Goal: Task Accomplishment & Management: Manage account settings

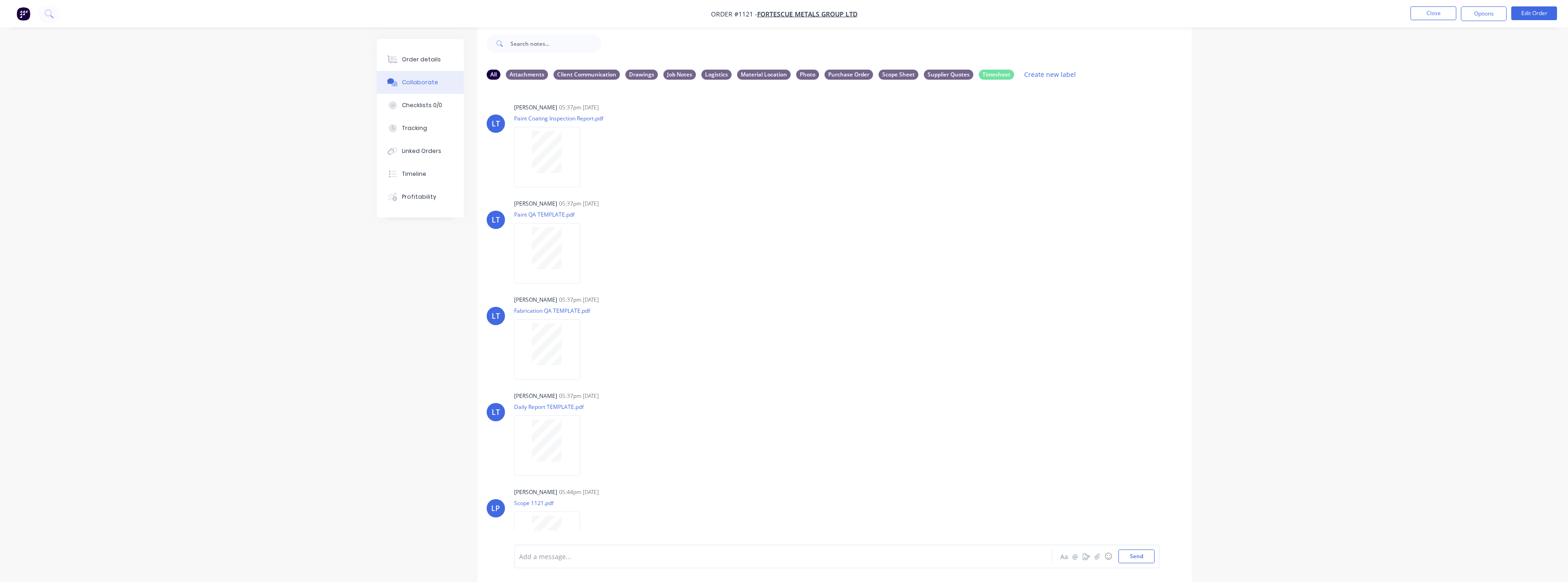
scroll to position [283, 0]
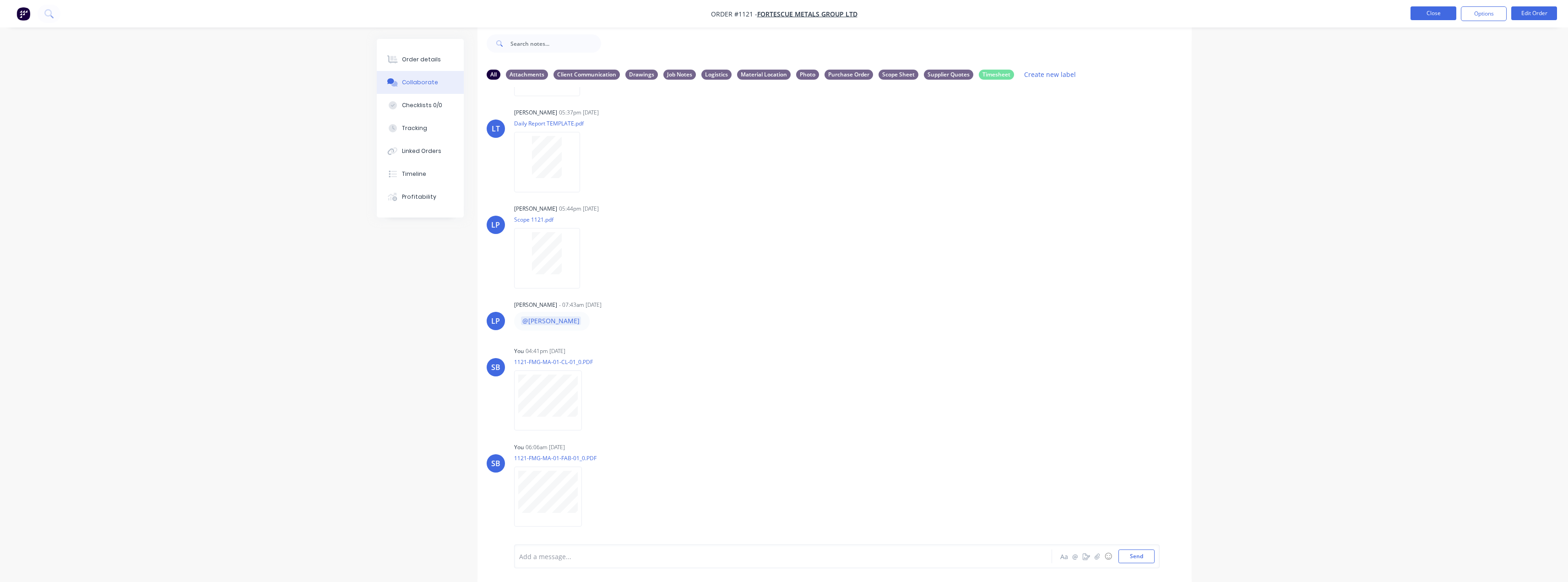
click at [1439, 14] on button "Close" at bounding box center [1434, 13] width 46 height 14
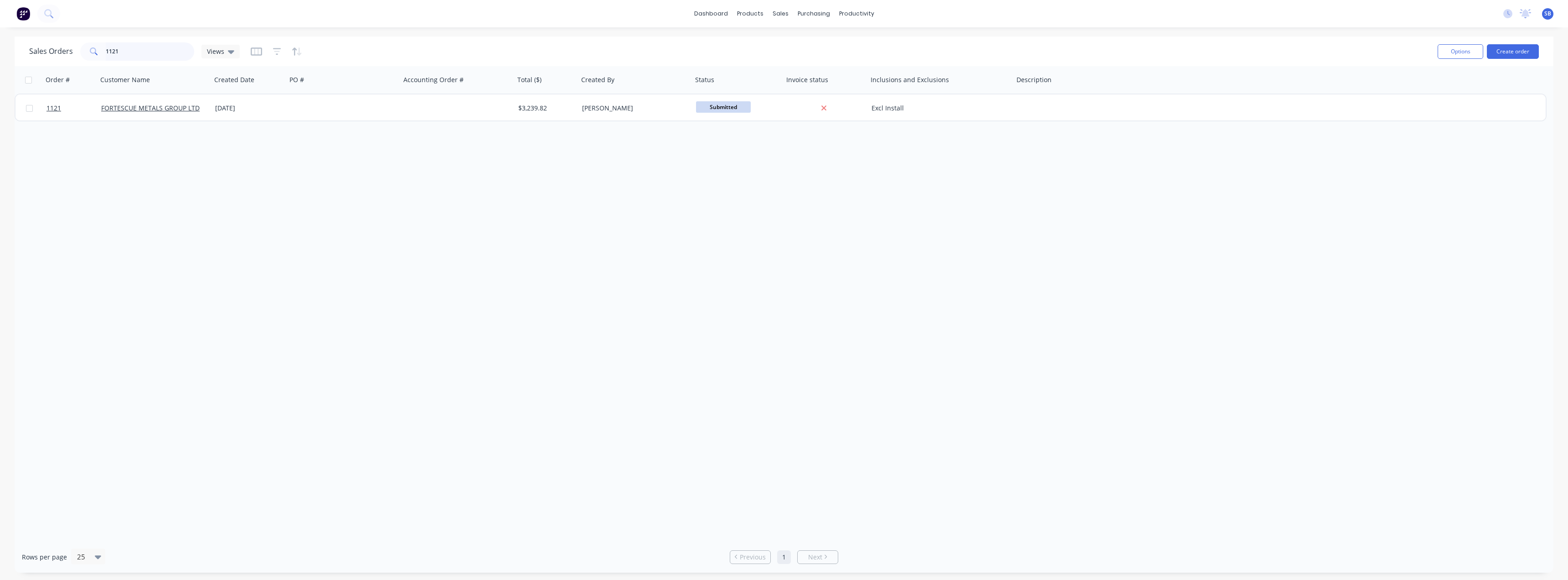
click at [115, 55] on input "1121" at bounding box center [150, 51] width 89 height 18
click at [133, 50] on input "1121" at bounding box center [150, 51] width 89 height 18
type input "1126"
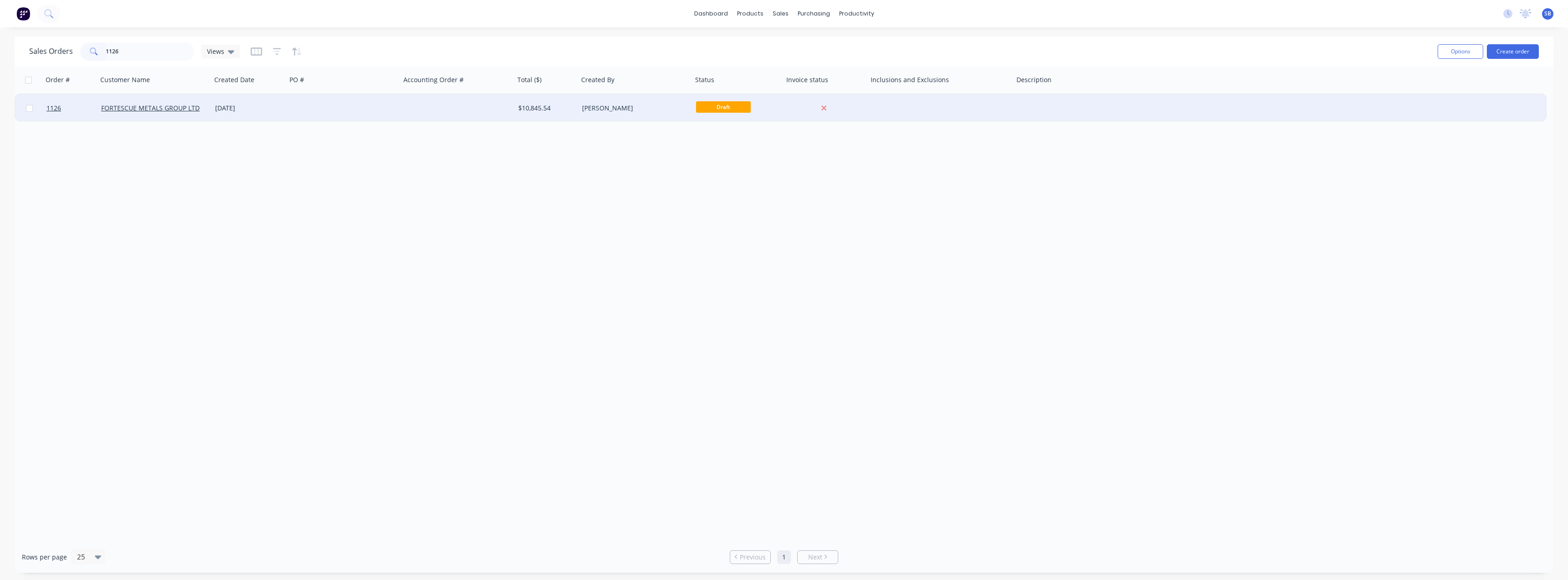
click at [231, 109] on div "[DATE]" at bounding box center [249, 107] width 68 height 9
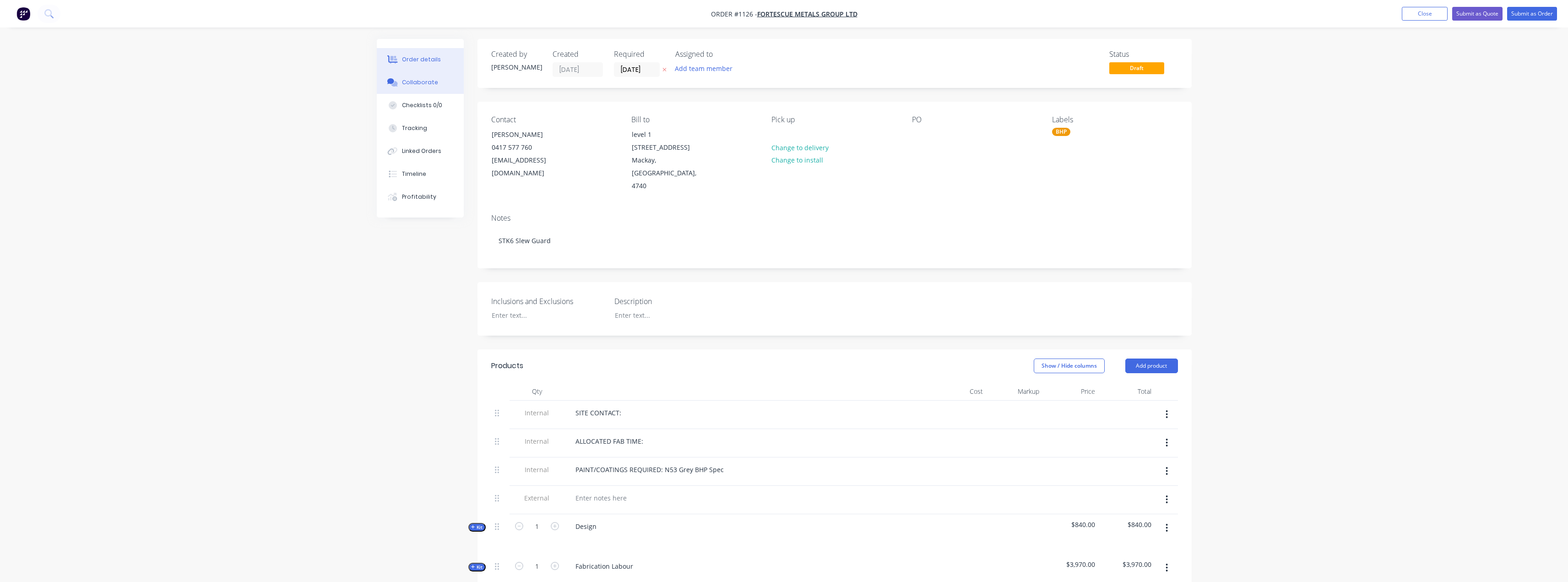
click at [421, 77] on button "Collaborate" at bounding box center [420, 82] width 87 height 23
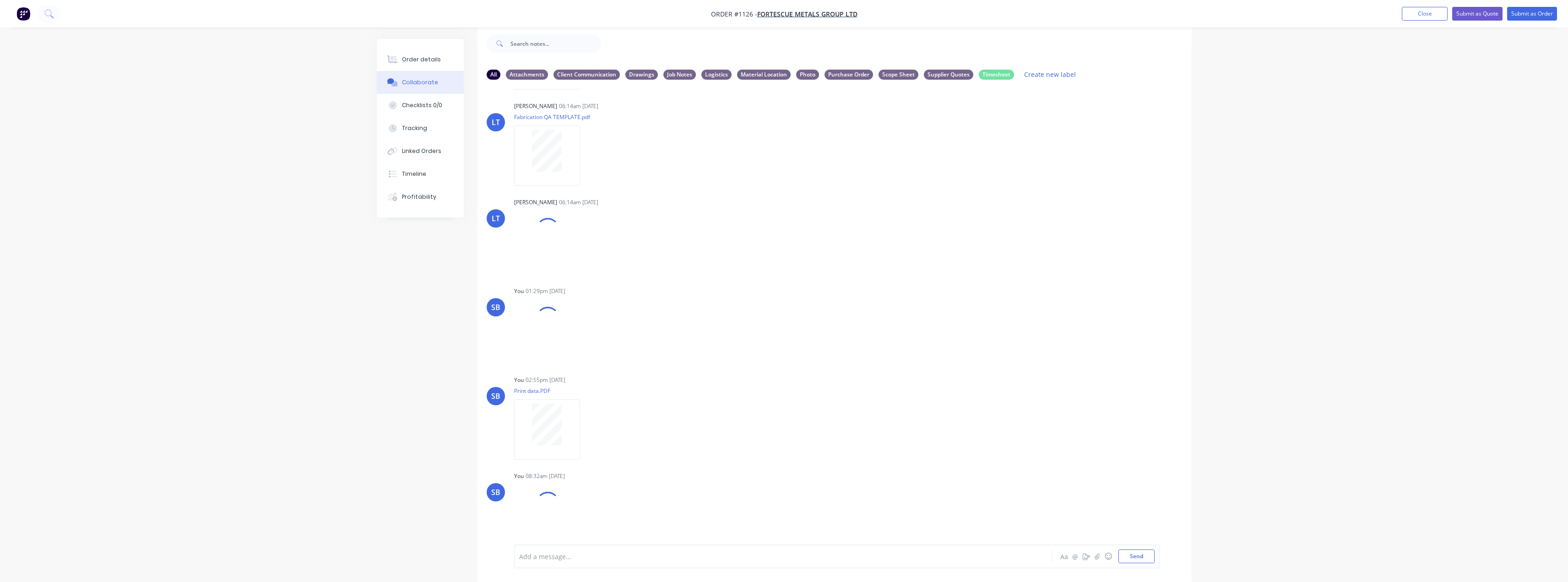
scroll to position [193, 0]
click at [1145, 560] on button "Send" at bounding box center [1136, 555] width 36 height 14
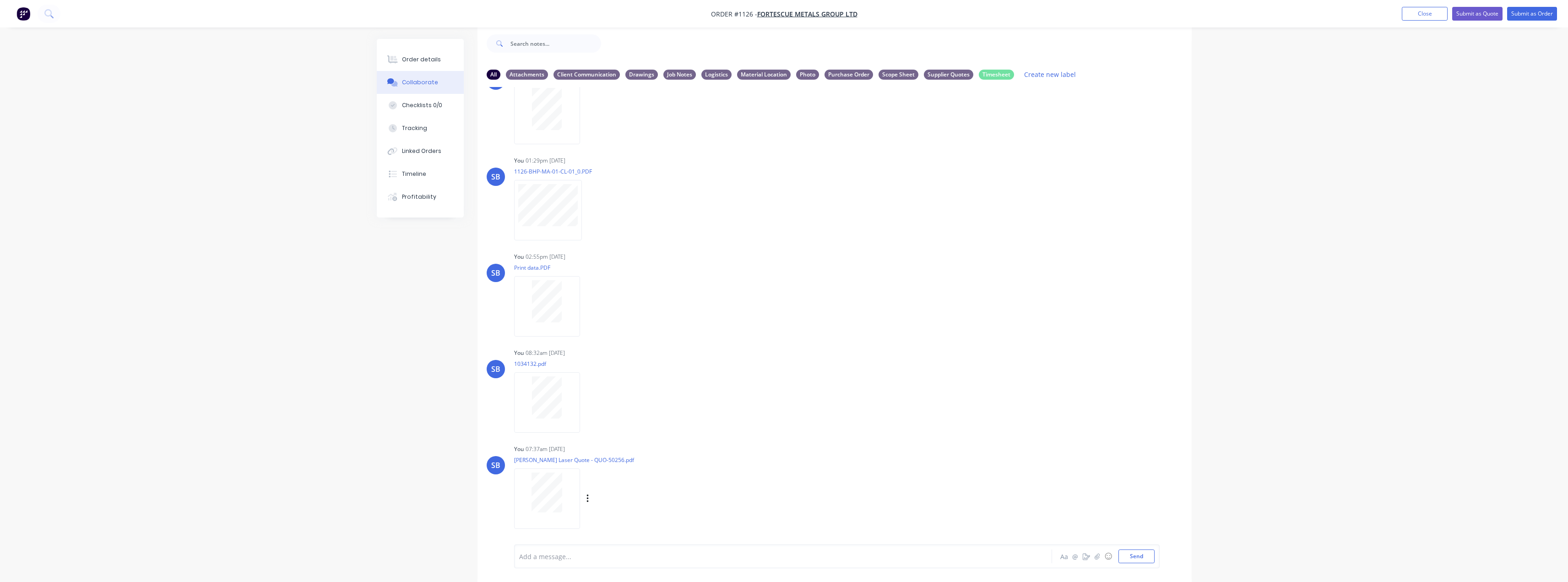
scroll to position [333, 0]
click at [587, 493] on icon "button" at bounding box center [587, 496] width 2 height 8
click at [656, 483] on button "Labels" at bounding box center [647, 477] width 103 height 21
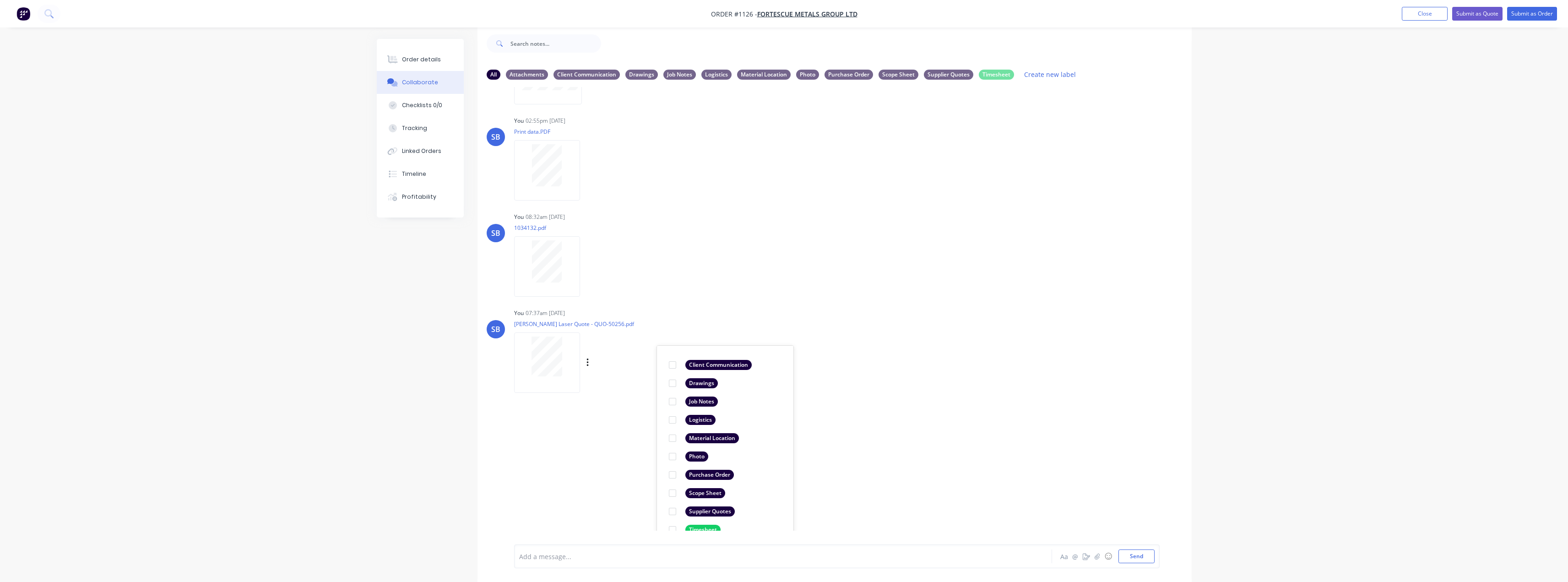
scroll to position [471, 0]
click at [723, 505] on div "Supplier Quotes" at bounding box center [710, 507] width 49 height 10
click at [972, 325] on div "SB You 07:37am [DATE] [PERSON_NAME] Laser Quote - QUO-50256.pdf Labels Download…" at bounding box center [834, 344] width 714 height 82
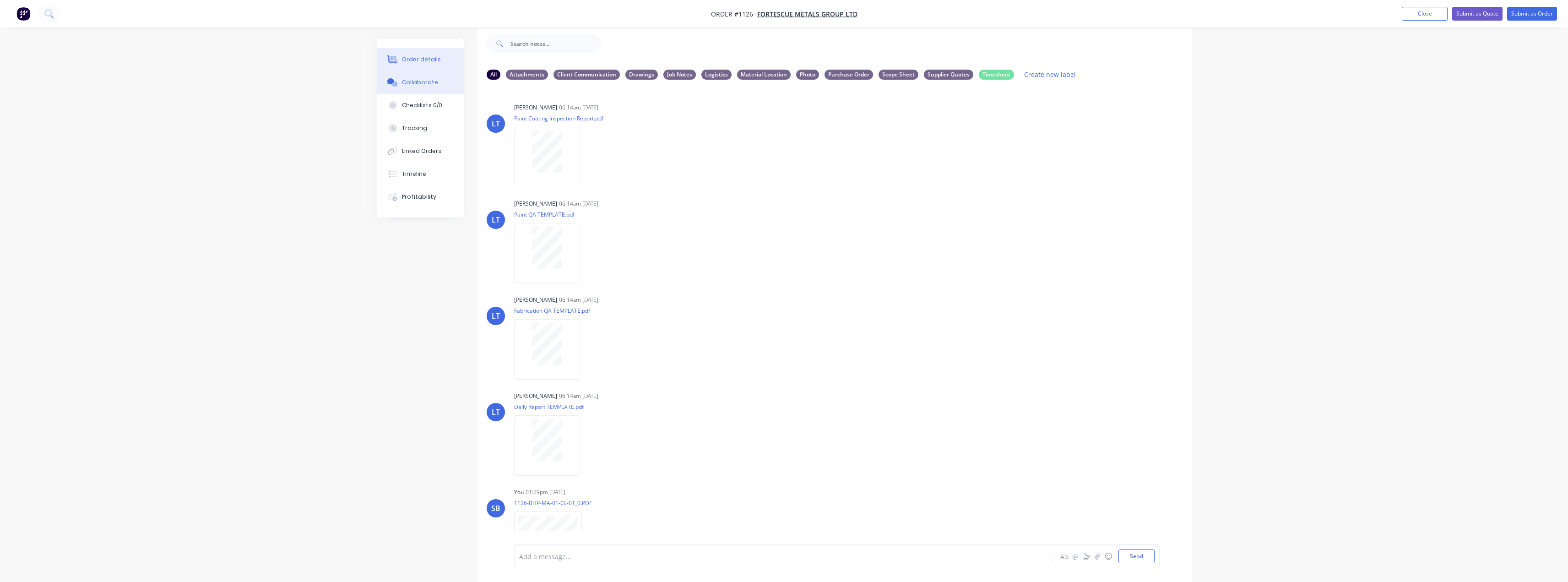
click at [418, 61] on div "Order details" at bounding box center [421, 60] width 39 height 8
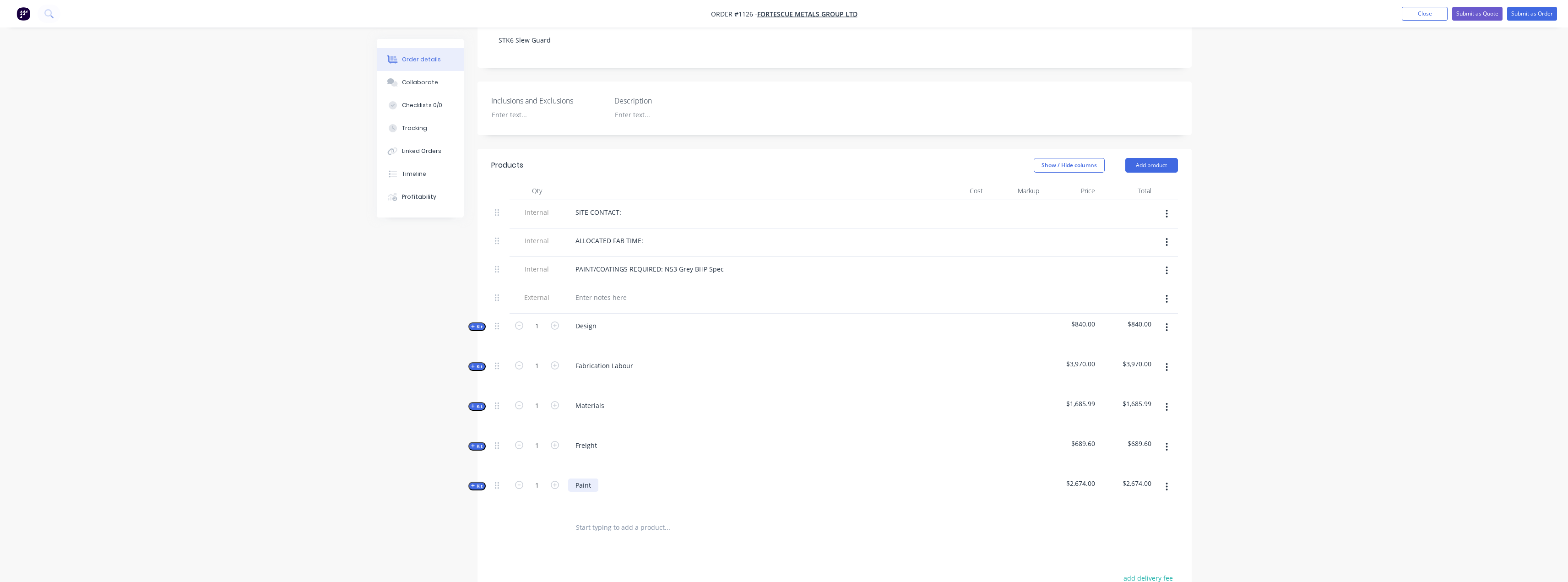
scroll to position [242, 0]
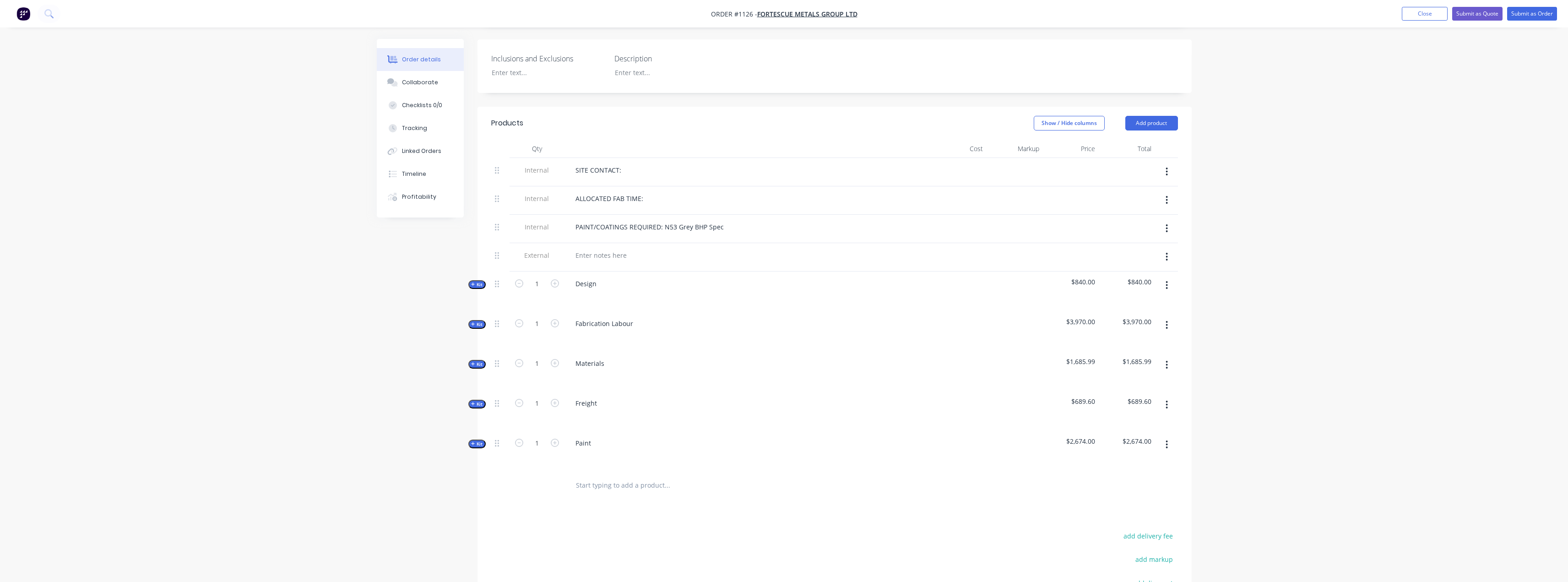
click at [474, 360] on button "Kit" at bounding box center [478, 364] width 18 height 9
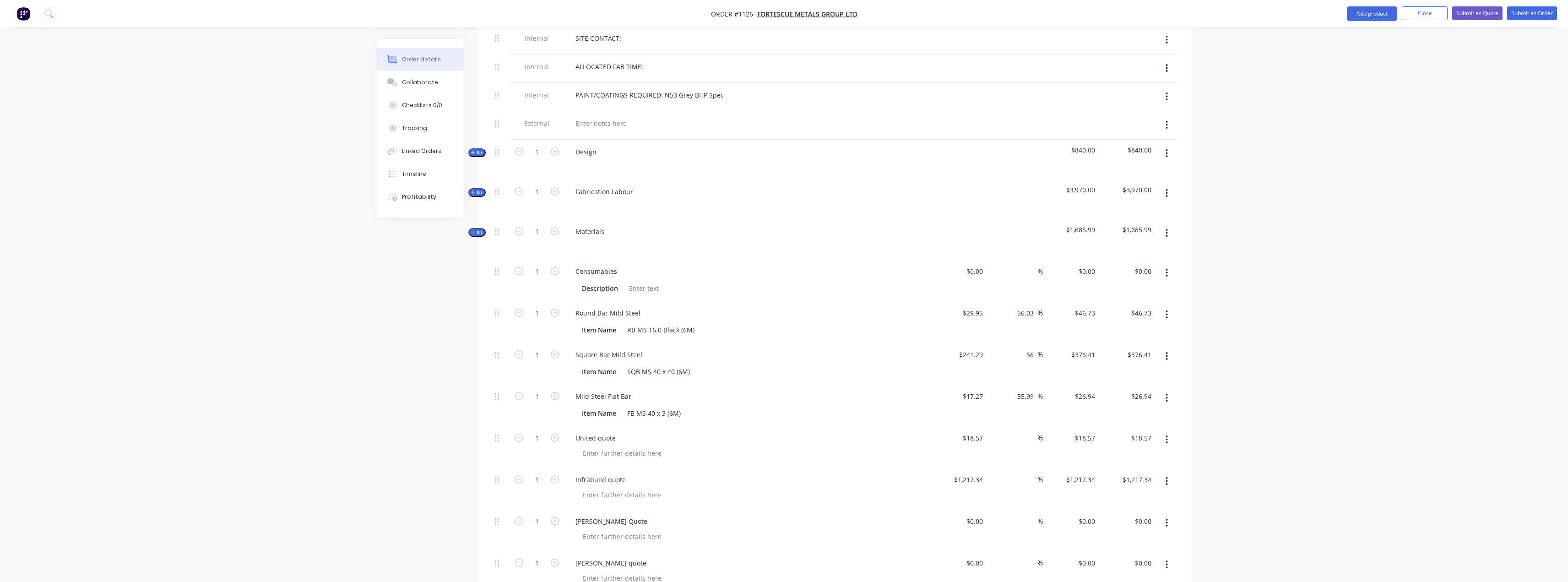
scroll to position [426, 0]
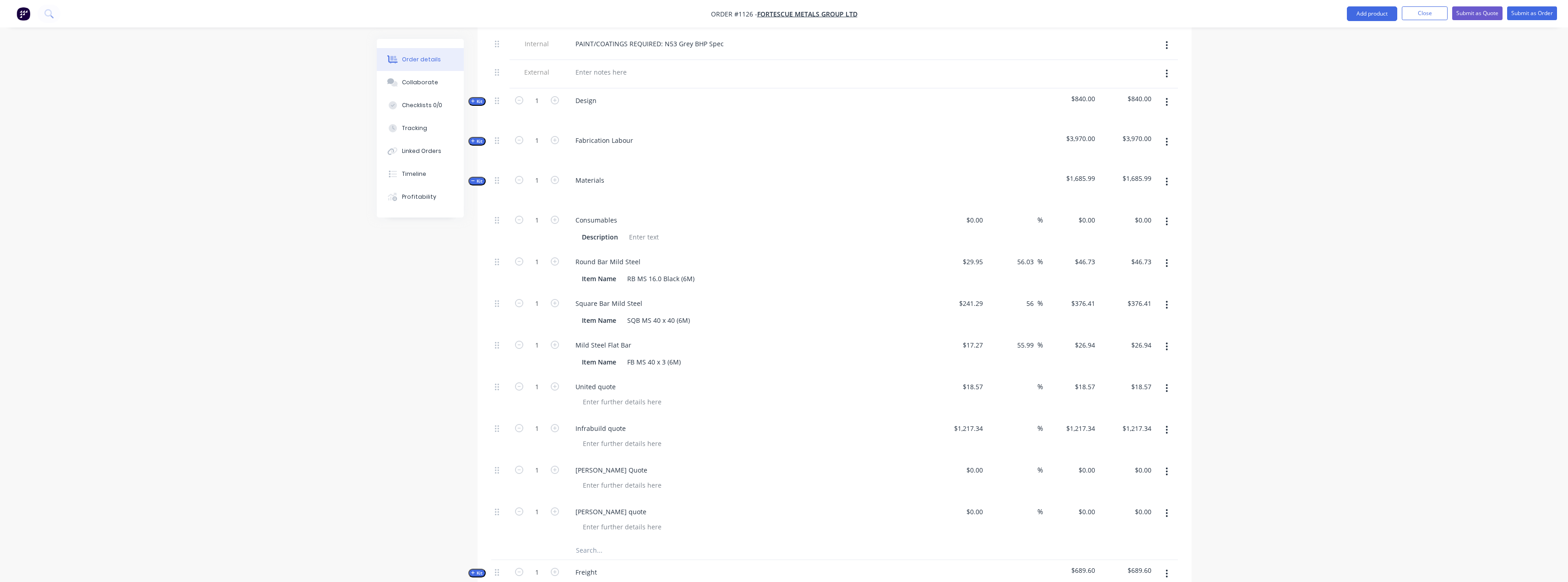
click at [1354, 430] on div "Order details Collaborate Checklists 0/0 Tracking Linked Orders Timeline Profit…" at bounding box center [784, 238] width 1568 height 1328
click at [967, 458] on div "0 $0.00" at bounding box center [959, 479] width 56 height 42
type input "$160.22"
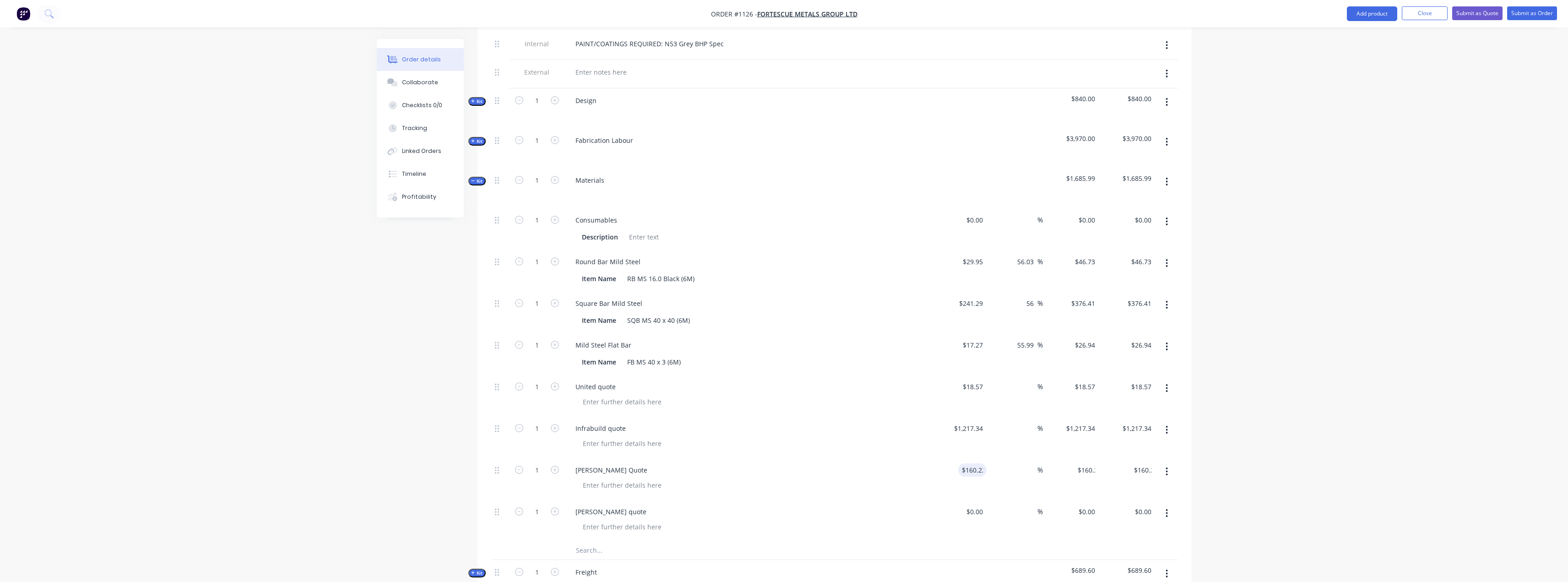
click at [1313, 417] on div "Order details Collaborate Checklists 0/0 Tracking Linked Orders Timeline Profit…" at bounding box center [784, 238] width 1568 height 1328
click at [1429, 14] on button "Close" at bounding box center [1425, 13] width 46 height 14
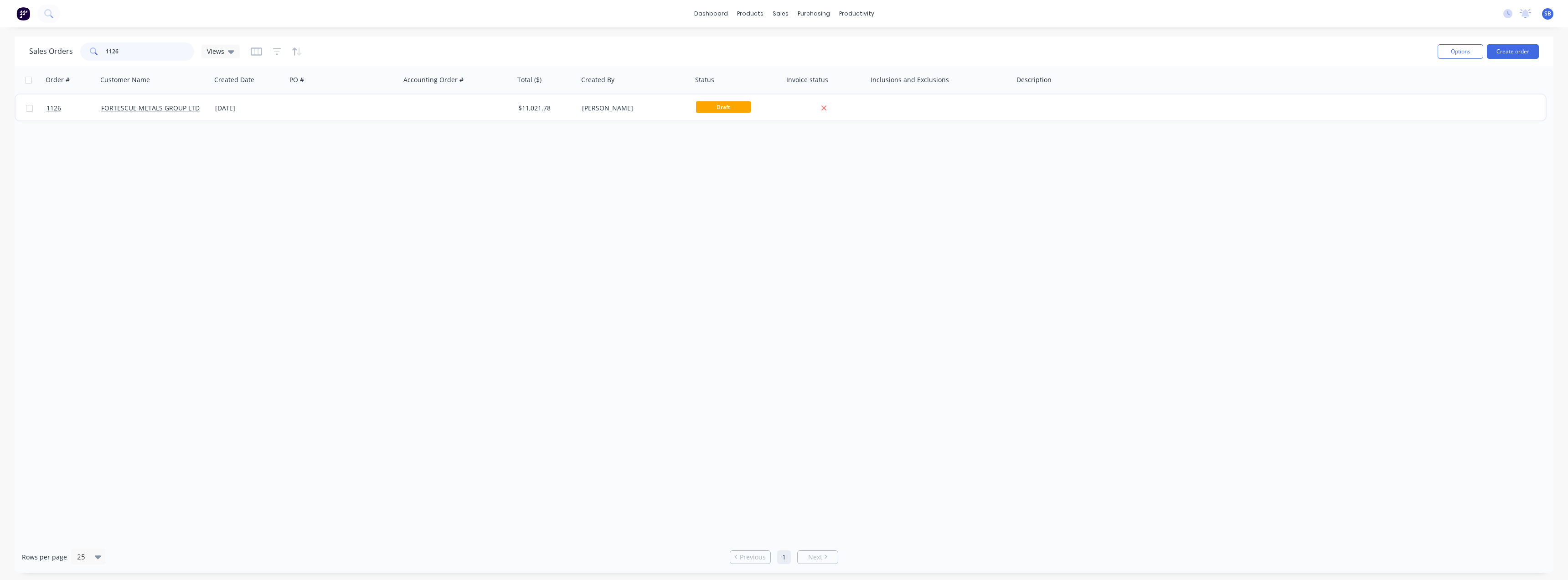
drag, startPoint x: 145, startPoint y: 51, endPoint x: 95, endPoint y: 48, distance: 50.1
click at [95, 48] on div "1126" at bounding box center [137, 51] width 114 height 18
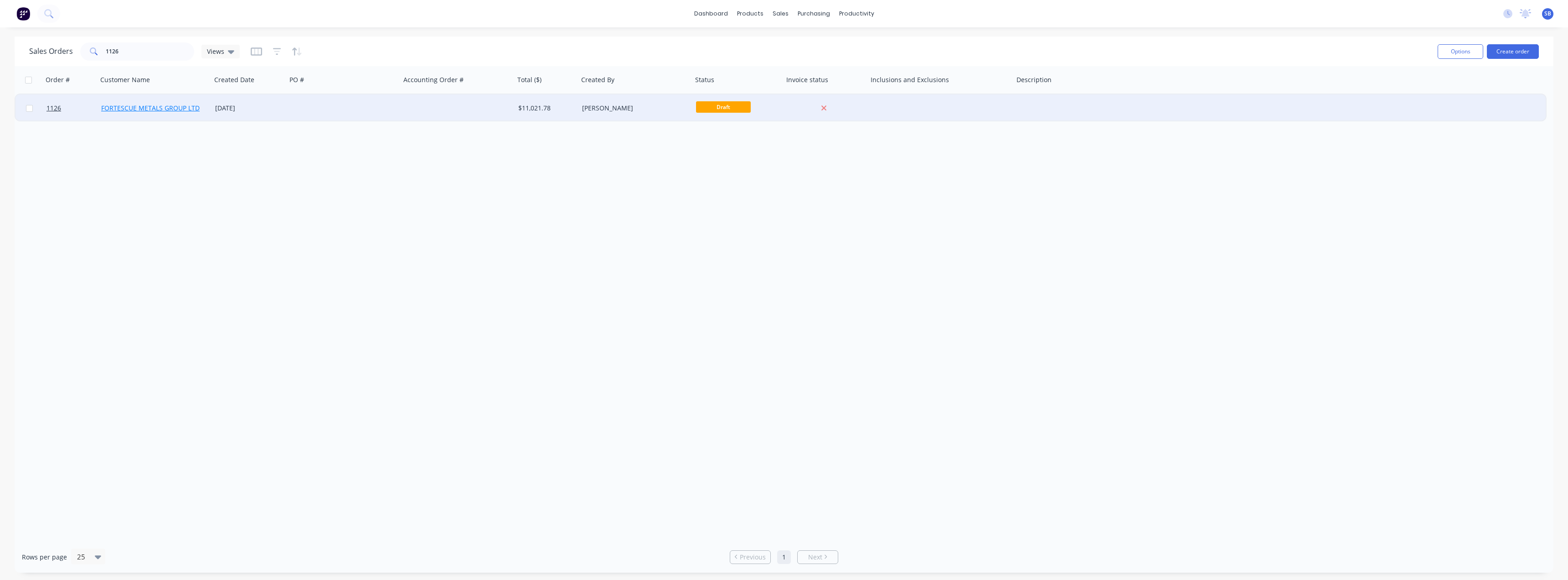
click at [143, 105] on link "FORTESCUE METALS GROUP LTD" at bounding box center [150, 107] width 99 height 9
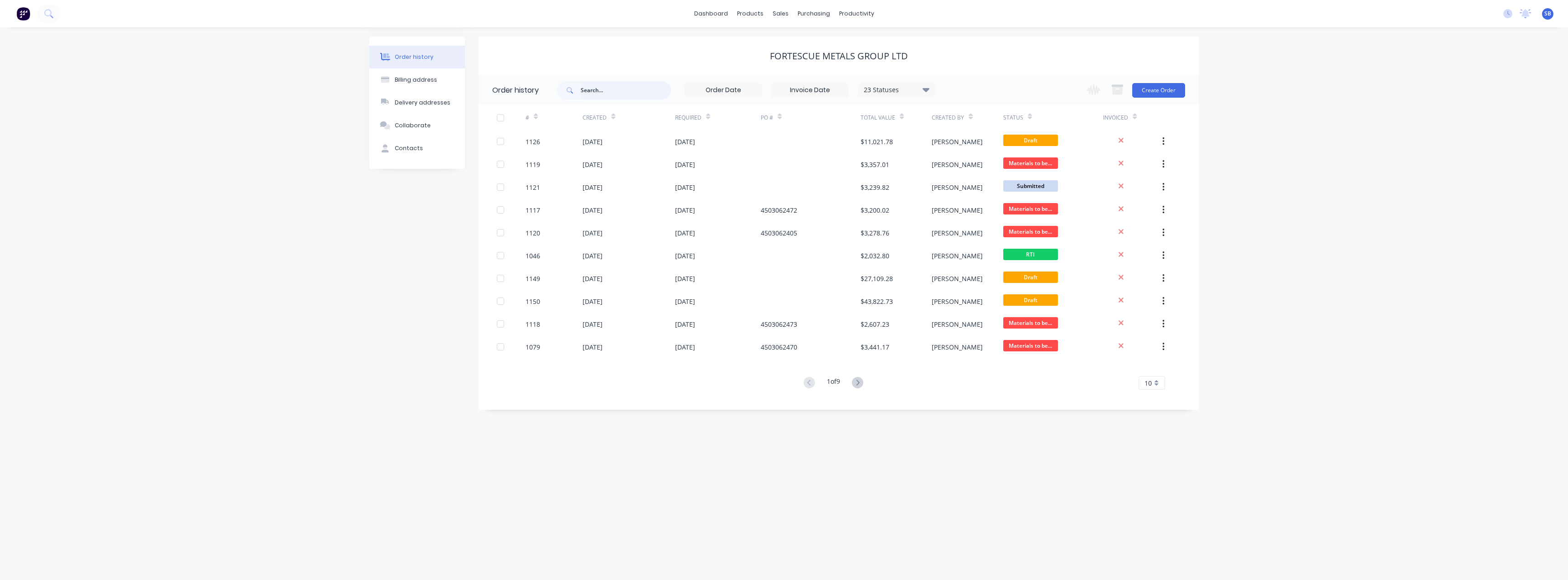
click at [602, 91] on input "text" at bounding box center [625, 90] width 91 height 18
type input "100"
click at [598, 89] on input "100" at bounding box center [625, 90] width 91 height 18
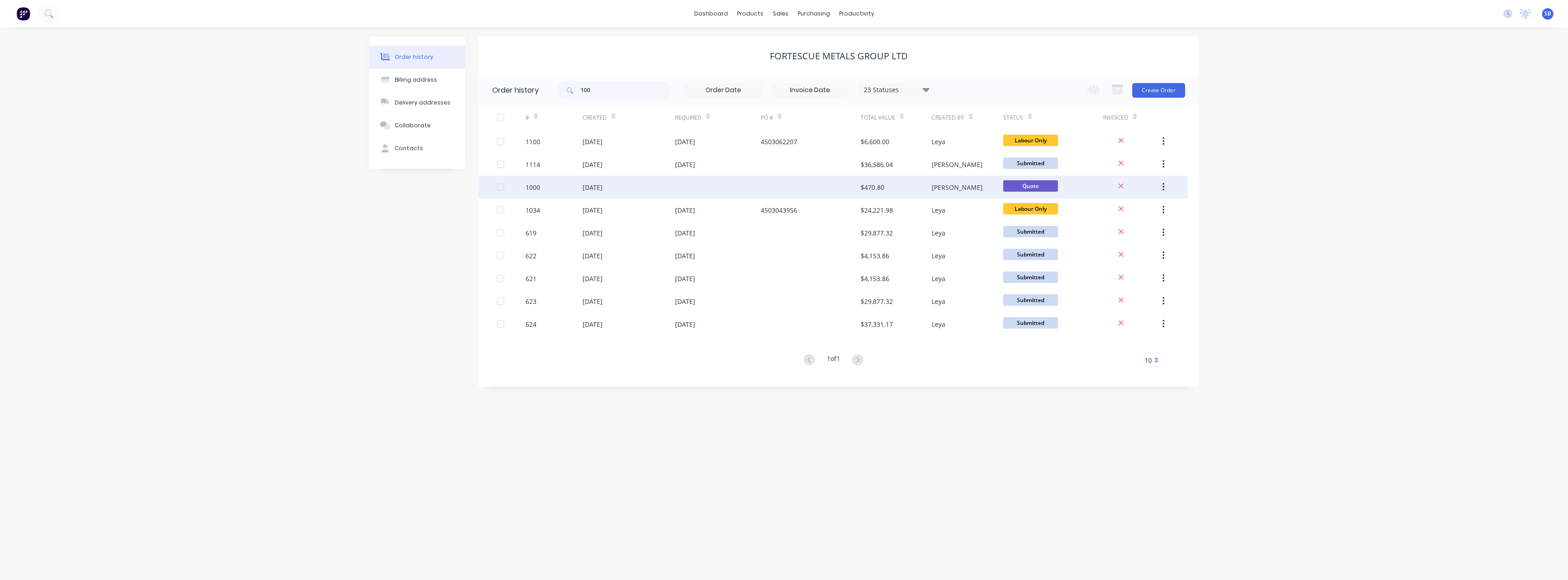
click at [827, 185] on div at bounding box center [810, 187] width 100 height 22
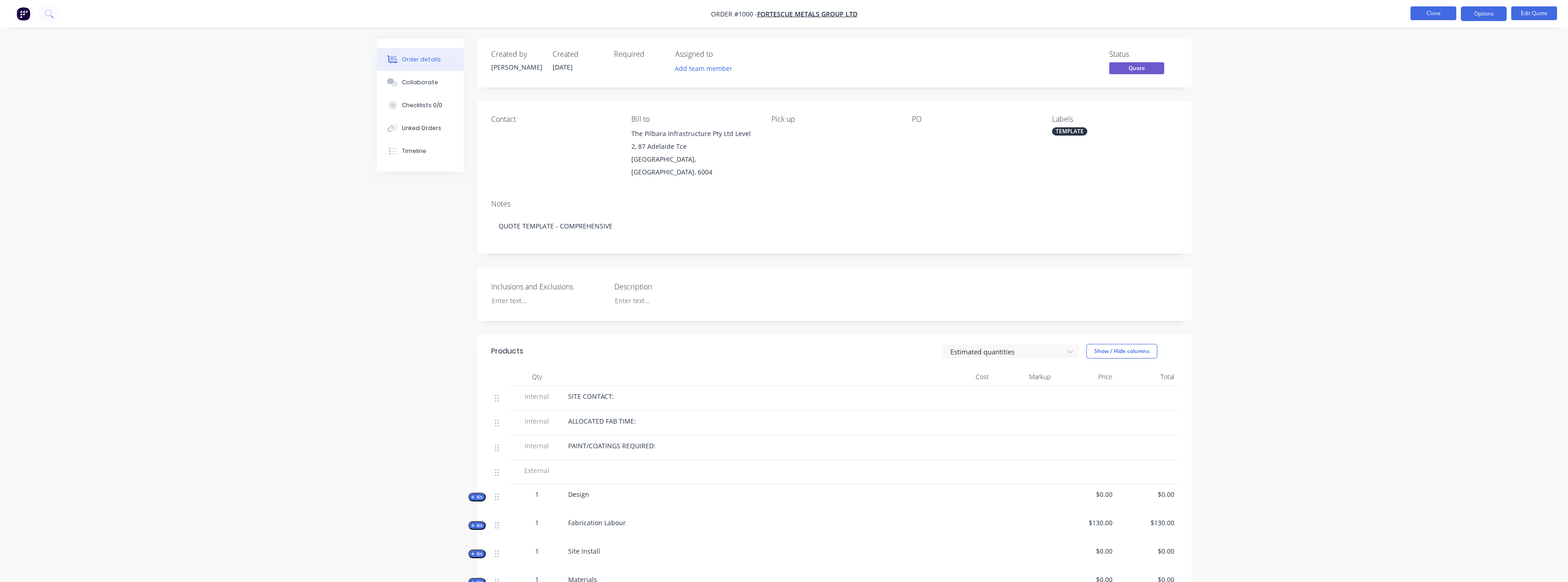
click at [1418, 14] on button "Close" at bounding box center [1434, 13] width 46 height 14
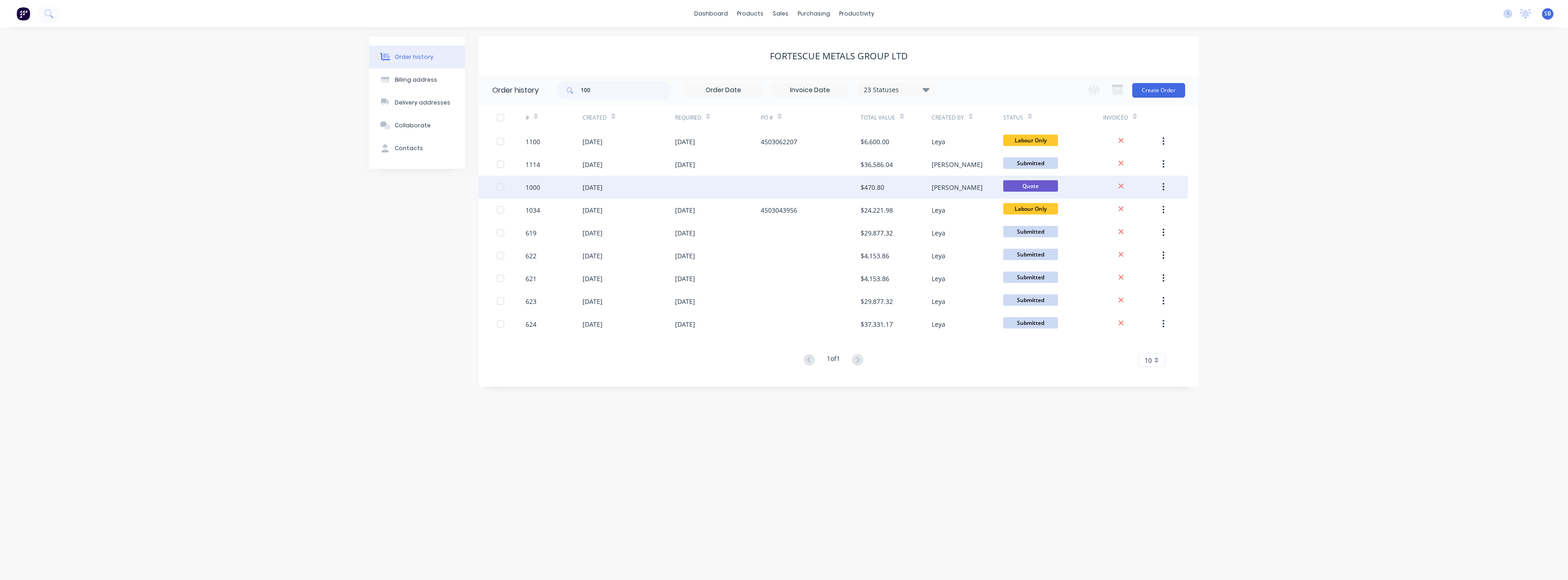
click at [1163, 185] on icon "button" at bounding box center [1163, 187] width 2 height 8
click at [1148, 229] on div "Duplicate" at bounding box center [1131, 229] width 71 height 13
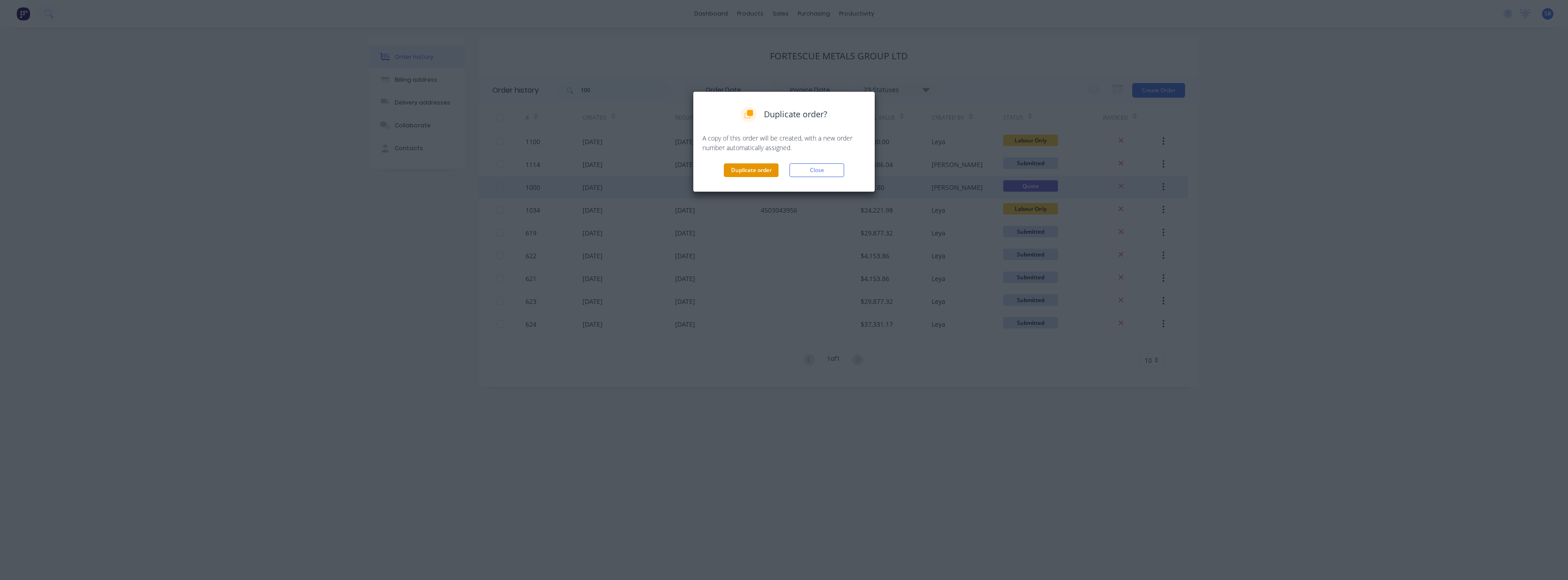
click at [750, 174] on button "Duplicate order" at bounding box center [751, 170] width 55 height 14
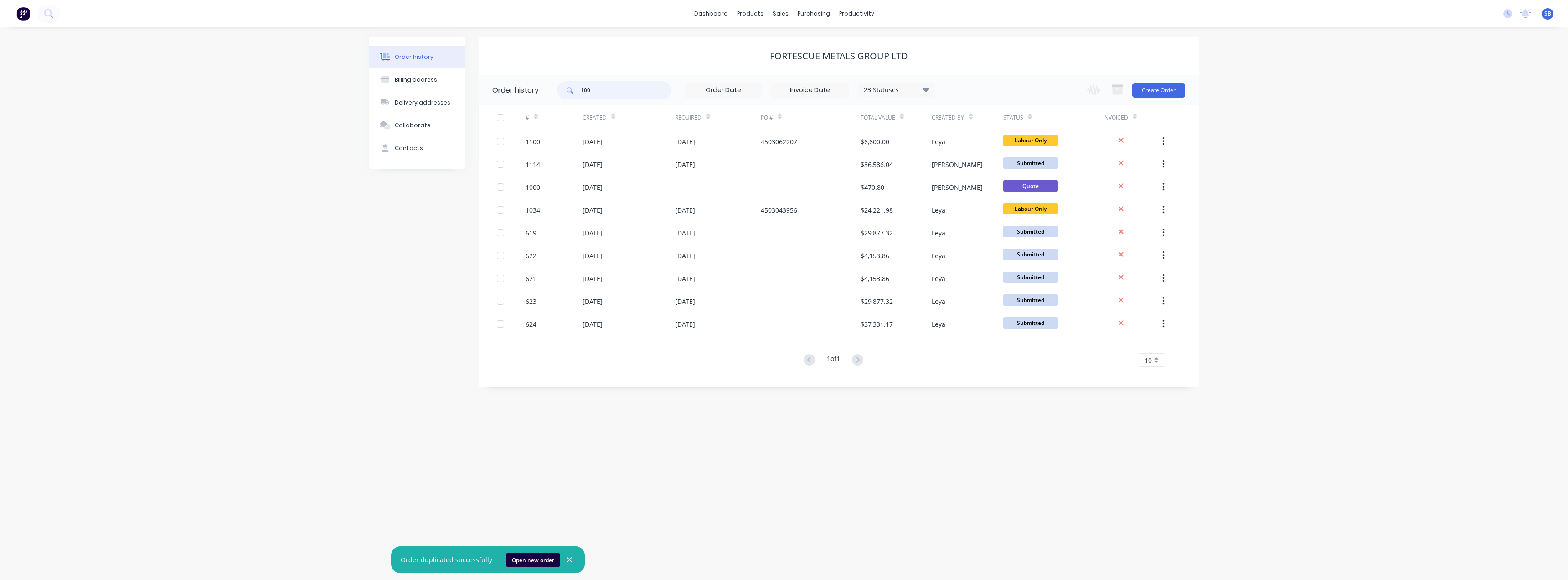
drag, startPoint x: 623, startPoint y: 91, endPoint x: 495, endPoint y: 84, distance: 128.2
click at [495, 84] on header "Order history 100 23 Statuses Invoice Status Invoiced Not Invoiced Partial Orde…" at bounding box center [839, 90] width 720 height 30
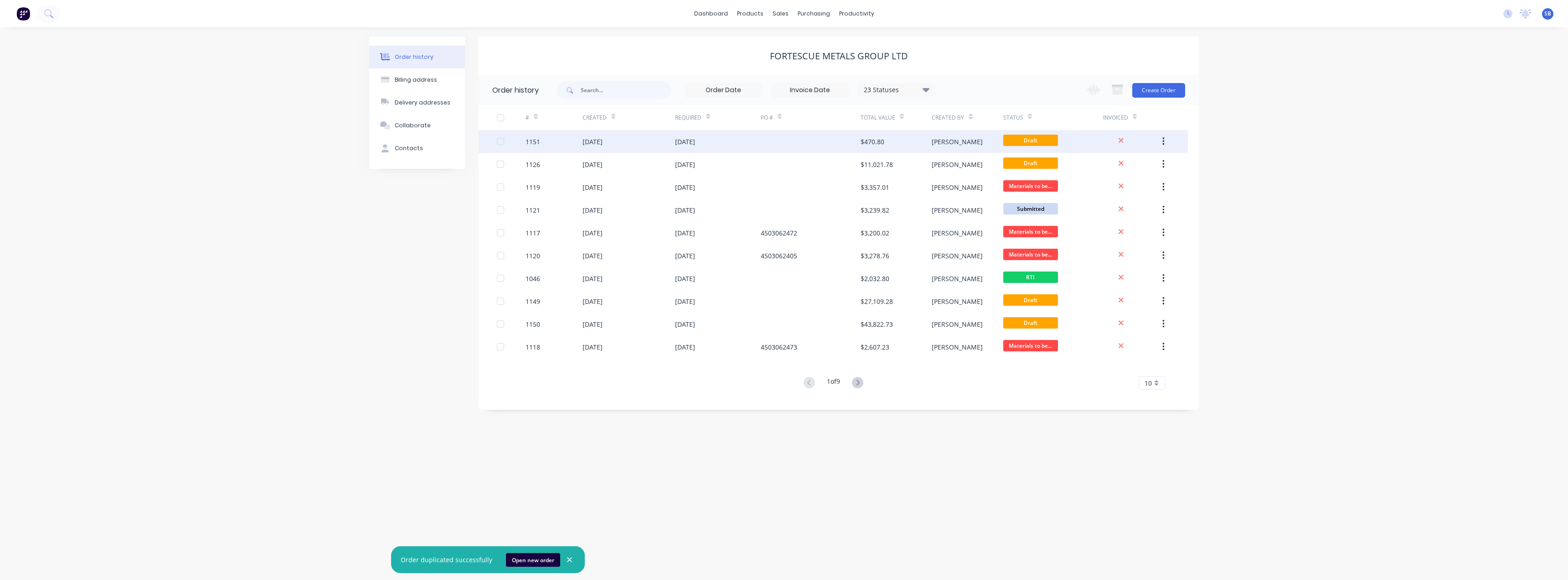
click at [626, 146] on div "[DATE]" at bounding box center [628, 141] width 92 height 22
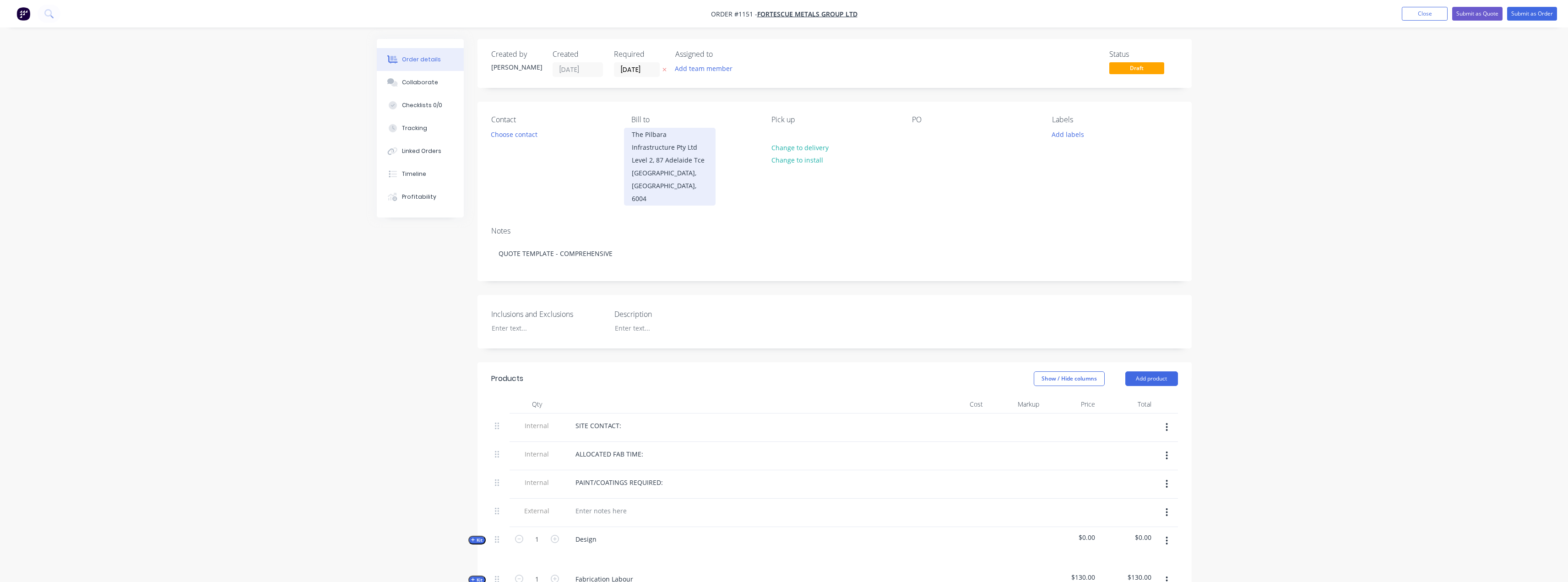
click at [664, 150] on div "The Pilbara Infrastructure Pty Ltd Level 2, 87 Adelaide Tce" at bounding box center [670, 147] width 76 height 39
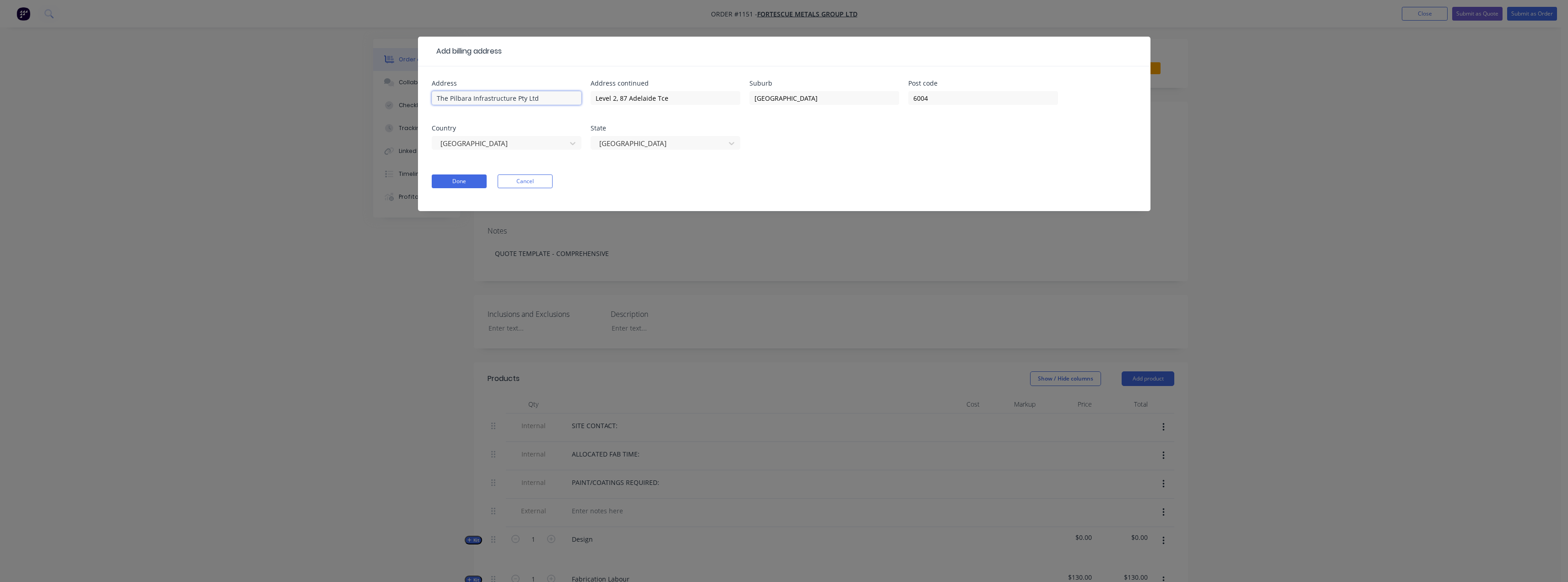
drag, startPoint x: 569, startPoint y: 98, endPoint x: 360, endPoint y: 97, distance: 209.0
click at [360, 97] on div "Add billing address Address The Pilbara Infrastructure Pty Ltd Address [STREET_…" at bounding box center [784, 291] width 1568 height 582
drag, startPoint x: 658, startPoint y: 95, endPoint x: 484, endPoint y: 103, distance: 174.2
click at [478, 101] on div "Address Address [STREET_ADDRESS]" at bounding box center [784, 120] width 705 height 80
drag, startPoint x: 833, startPoint y: 96, endPoint x: 616, endPoint y: 104, distance: 217.1
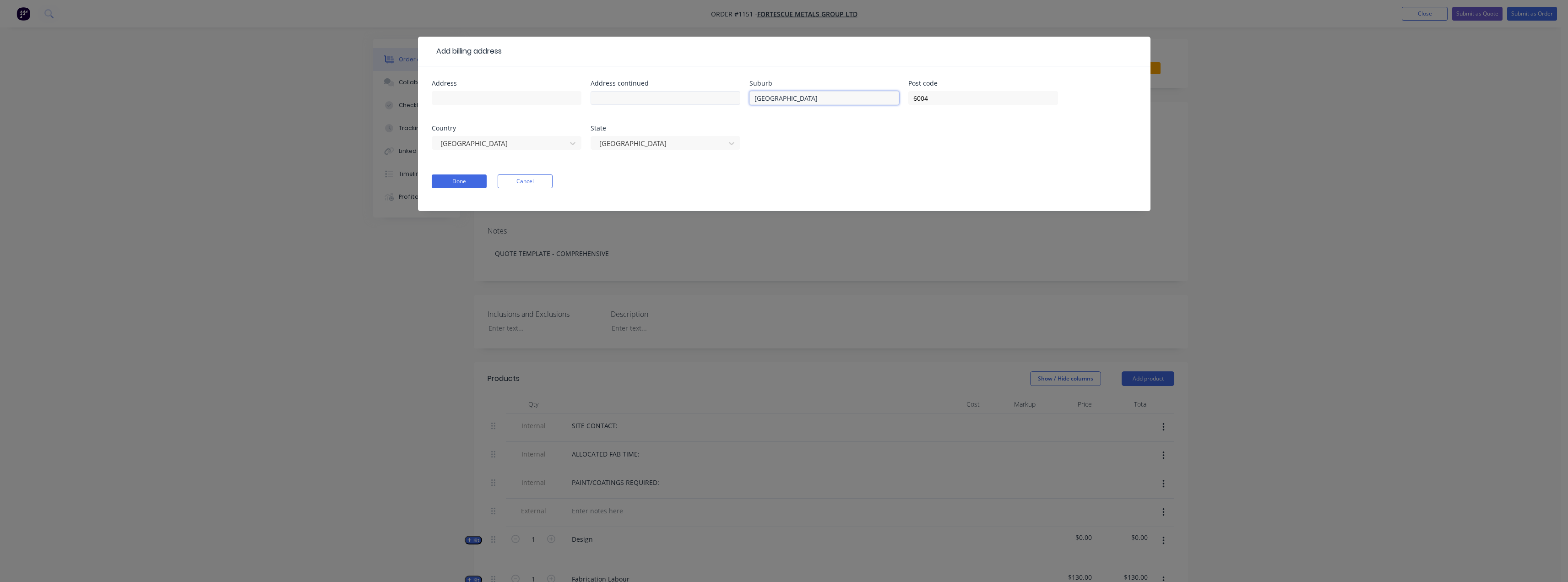
click at [617, 104] on div "Address Address continued [GEOGRAPHIC_DATA] Post code 6004 Country [GEOGRAPHIC_…" at bounding box center [784, 120] width 705 height 80
drag, startPoint x: 999, startPoint y: 97, endPoint x: 704, endPoint y: 105, distance: 295.1
click at [715, 105] on div "Address Address continued Suburb Post code [GEOGRAPHIC_DATA]" at bounding box center [784, 120] width 705 height 80
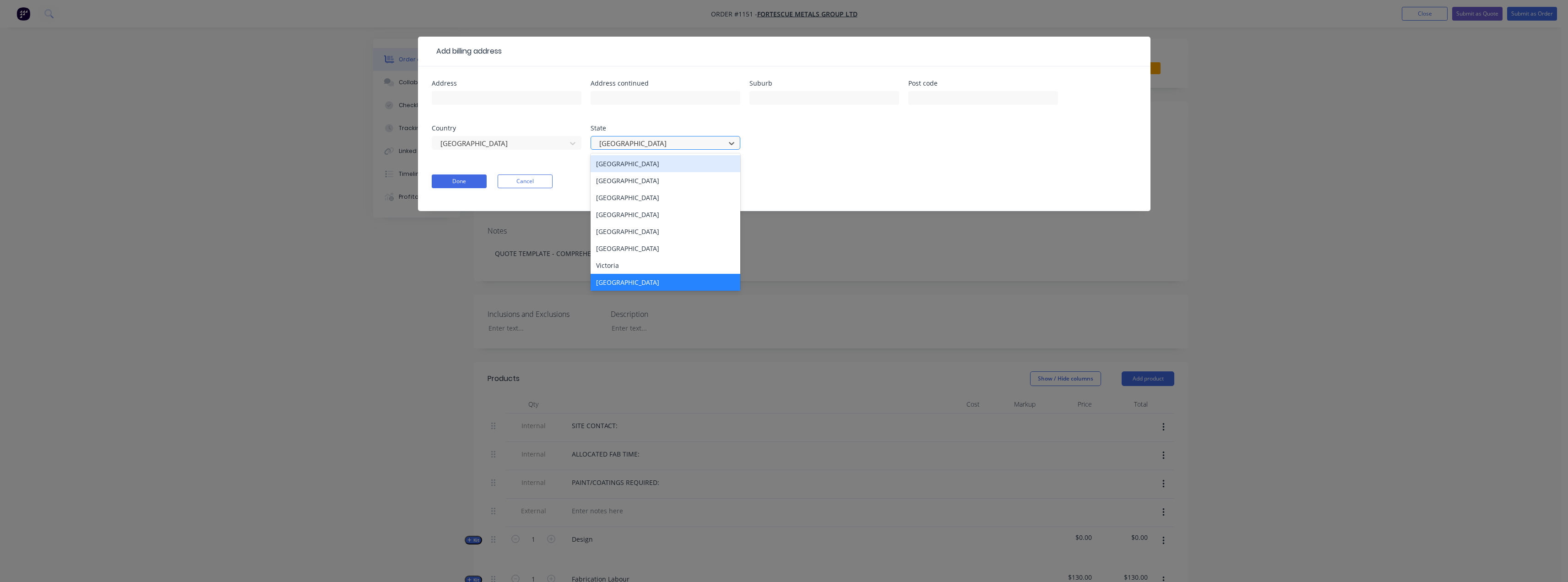
click at [674, 139] on div at bounding box center [660, 143] width 122 height 11
click at [681, 134] on div "8 results available. Use Up and Down to choose options, press Enter to select t…" at bounding box center [665, 147] width 150 height 27
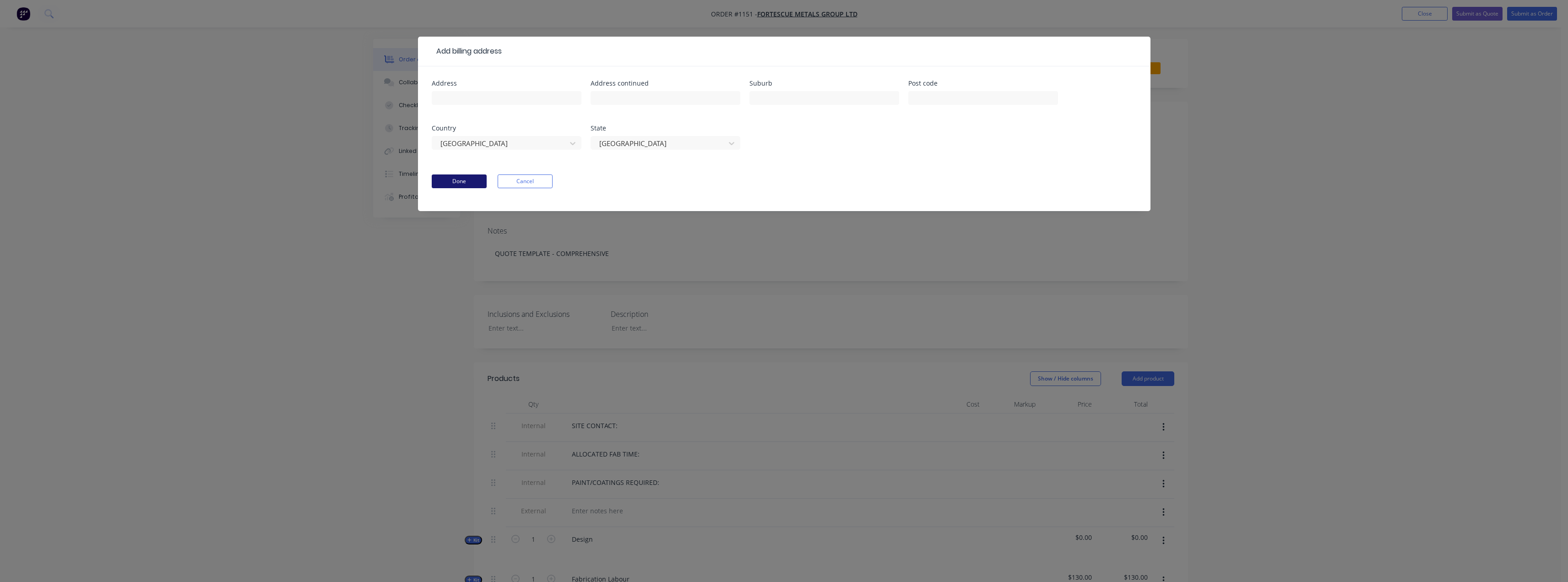
click at [458, 183] on button "Done" at bounding box center [459, 181] width 55 height 14
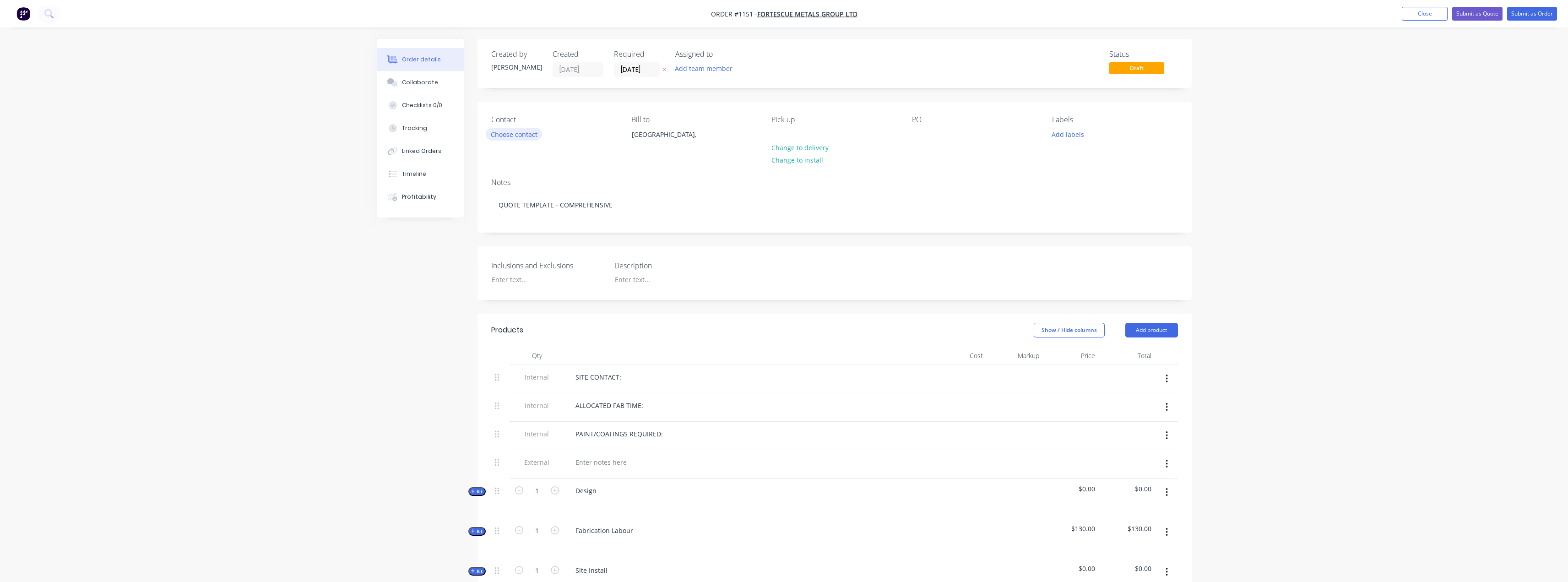
click at [516, 133] on button "Choose contact" at bounding box center [514, 134] width 56 height 12
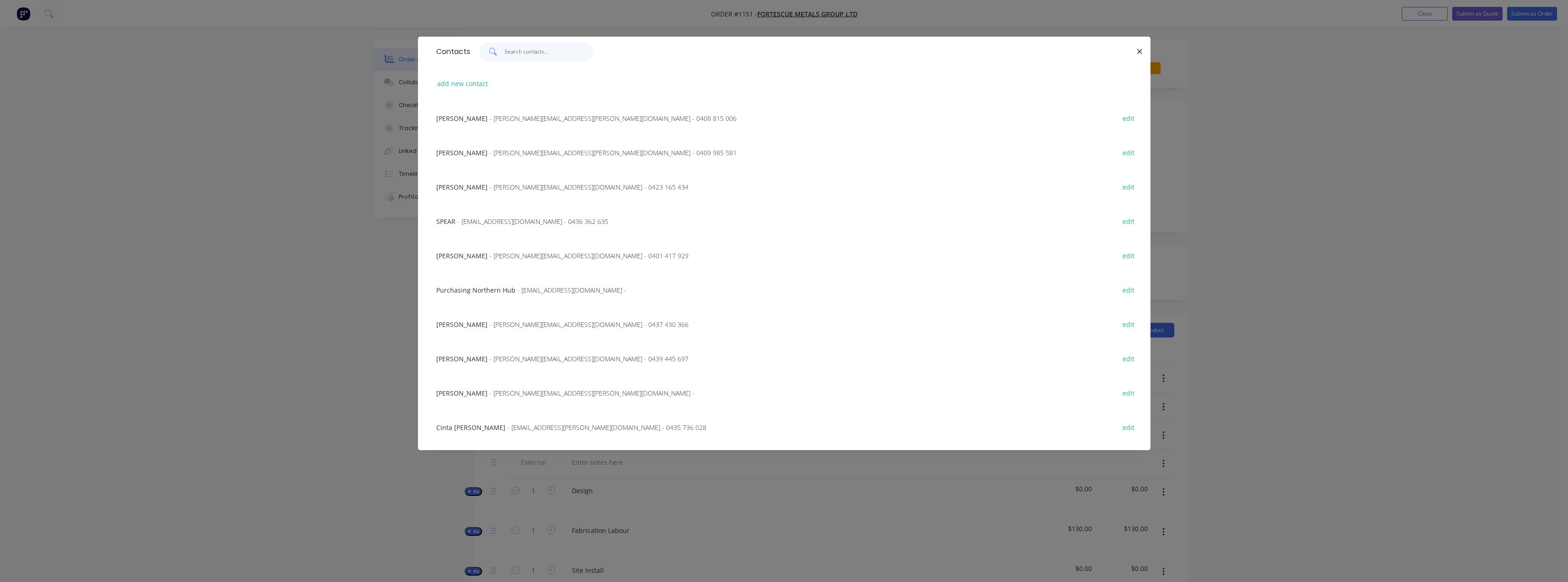
click at [527, 51] on input "text" at bounding box center [549, 52] width 89 height 19
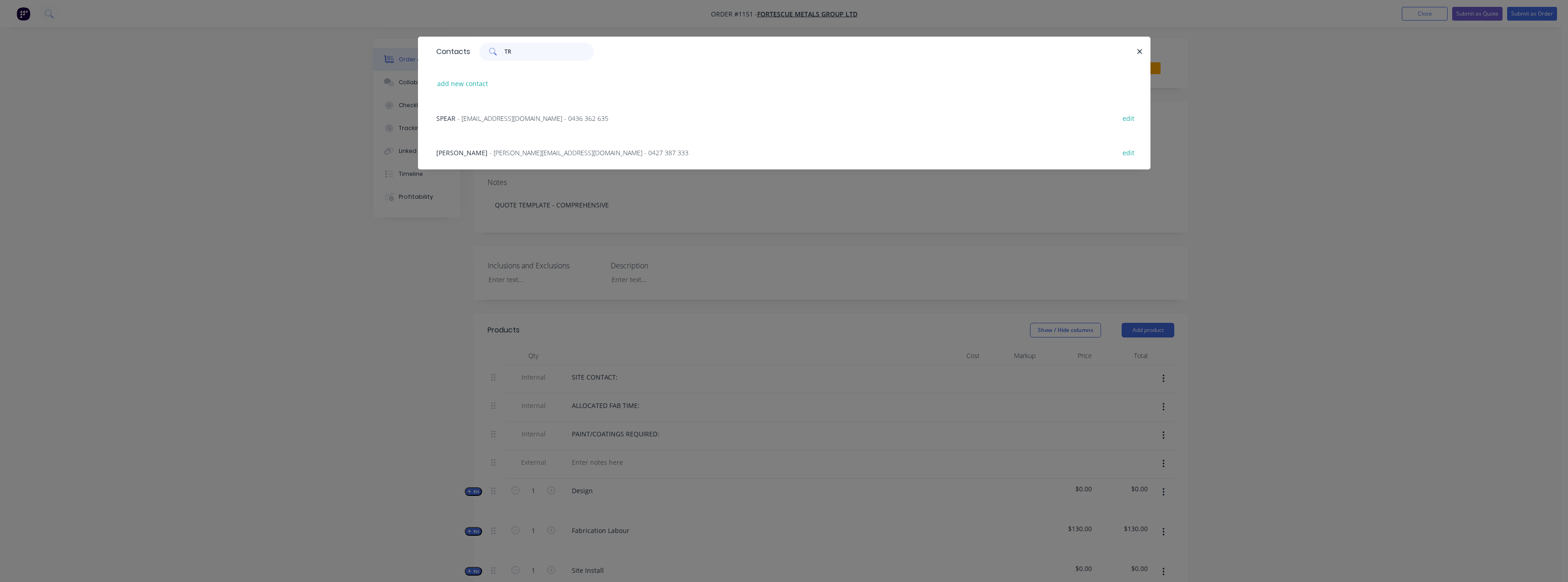
type input "TRE"
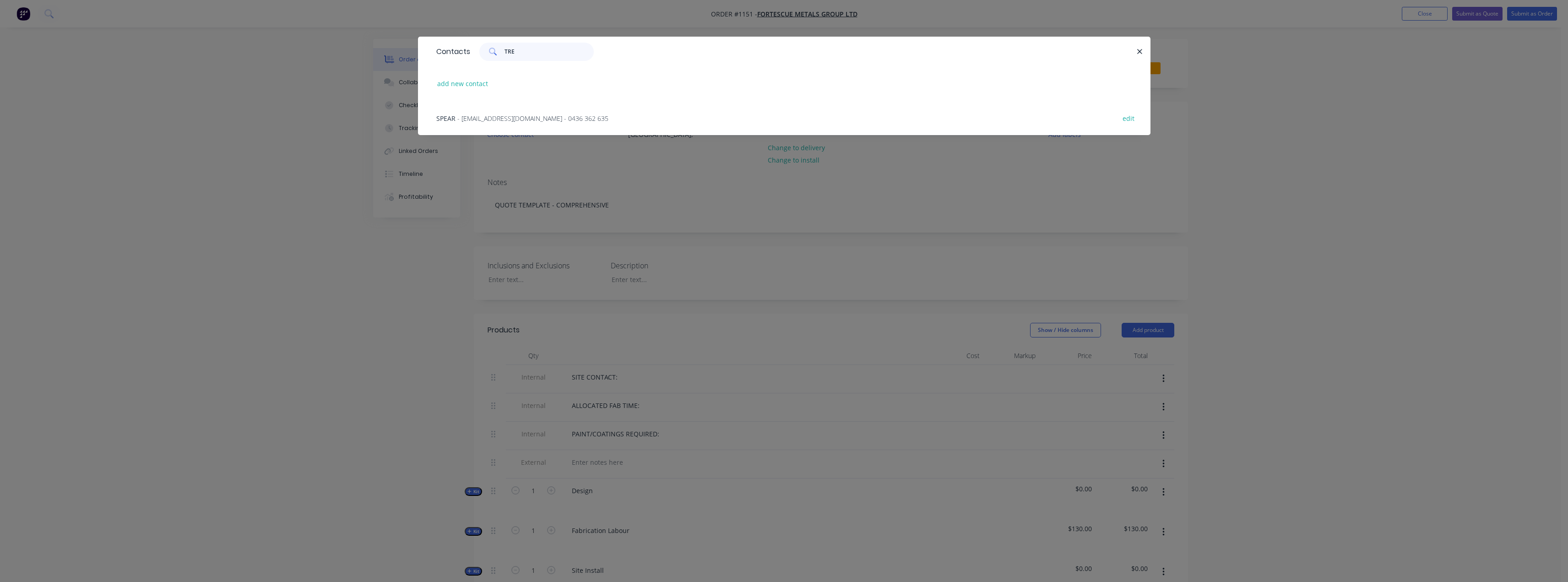
drag, startPoint x: 527, startPoint y: 51, endPoint x: 441, endPoint y: 63, distance: 86.8
click at [441, 63] on div "Contacts TRE" at bounding box center [784, 51] width 733 height 30
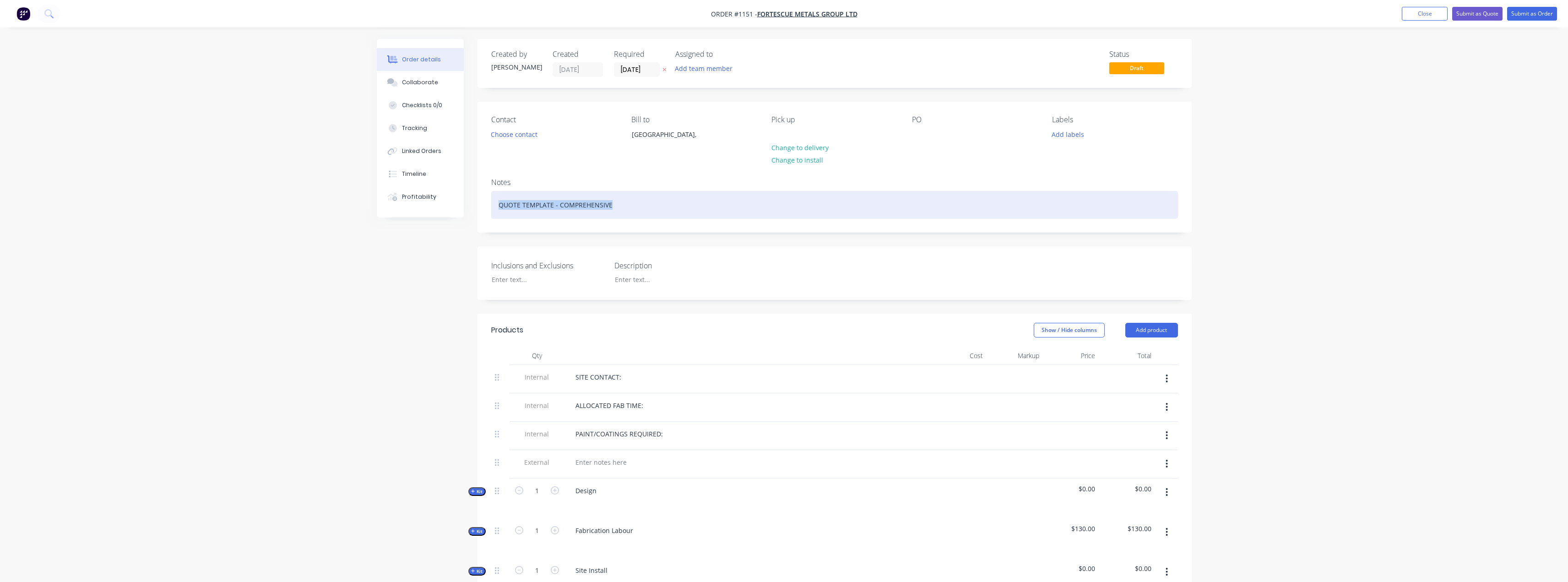
drag, startPoint x: 631, startPoint y: 209, endPoint x: 345, endPoint y: 203, distance: 286.1
click at [345, 203] on div "Order details Collaborate Checklists 0/0 Tracking Linked Orders Timeline Profit…" at bounding box center [784, 550] width 1568 height 1100
paste div
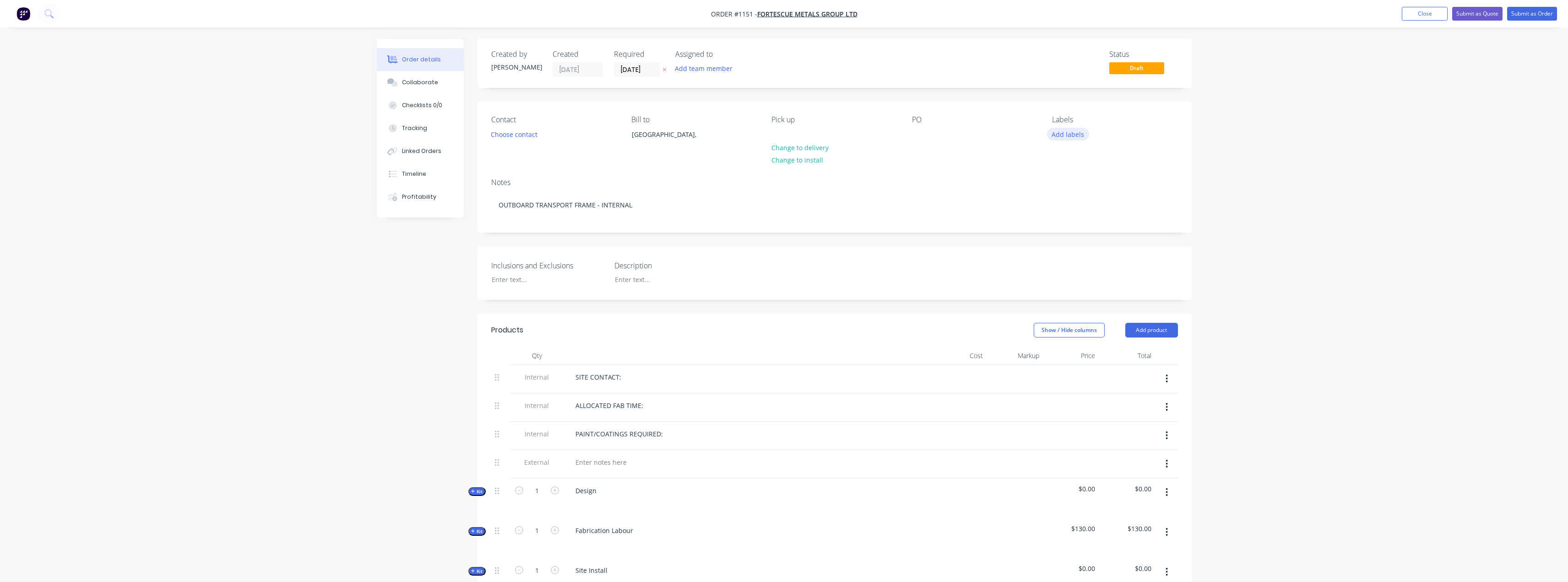
click at [1069, 131] on button "Add labels" at bounding box center [1068, 134] width 42 height 12
click at [1061, 194] on div at bounding box center [1069, 197] width 19 height 19
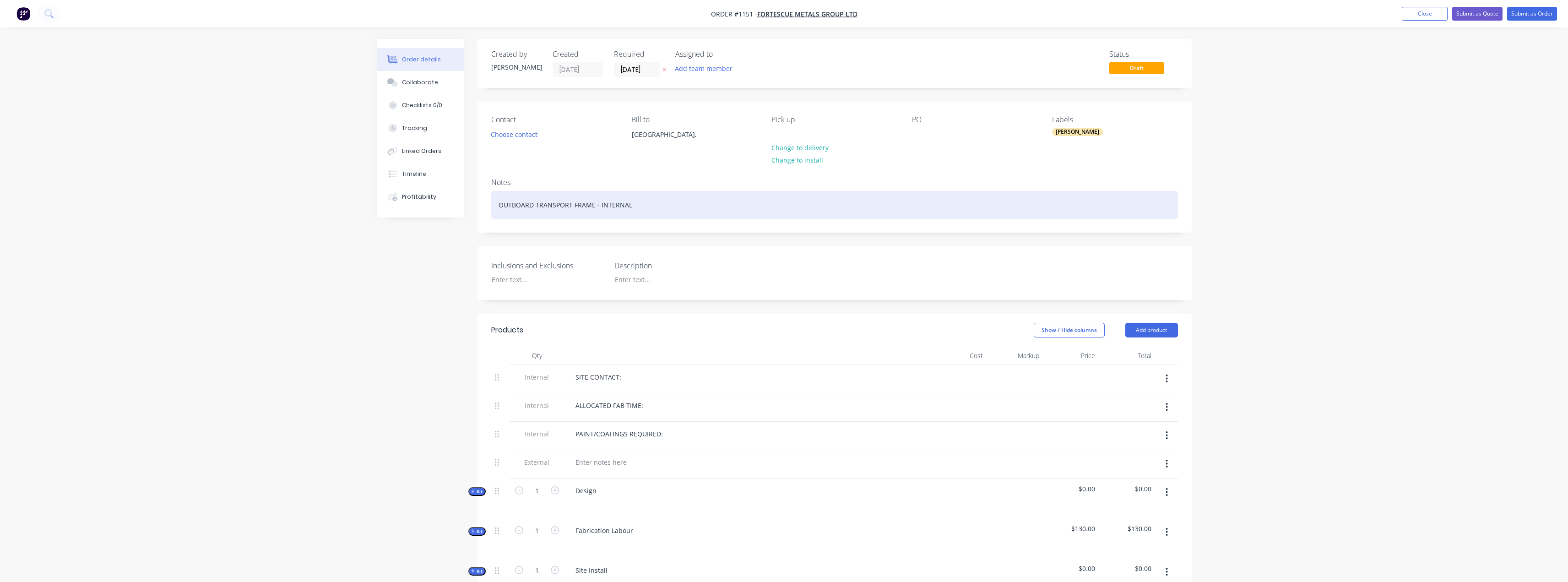
click at [934, 198] on div "OUTBOARD TRANSPORT FRAME - INTERNAL" at bounding box center [834, 204] width 687 height 28
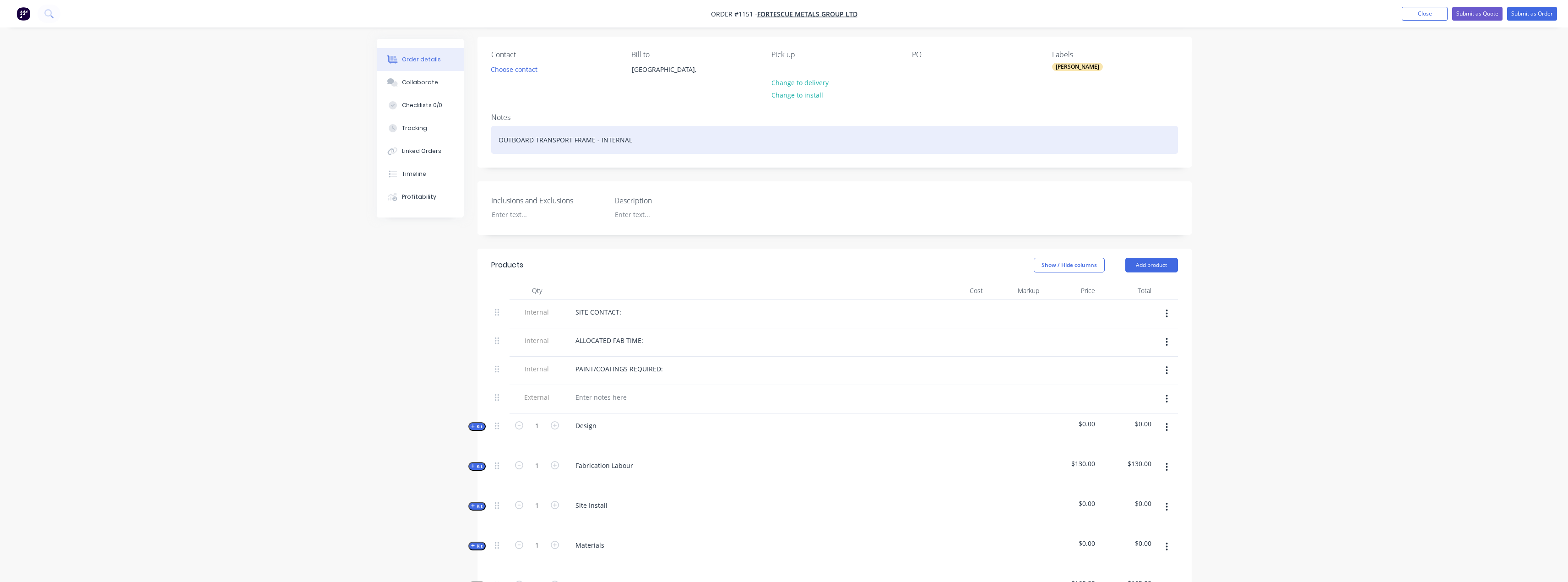
scroll to position [183, 0]
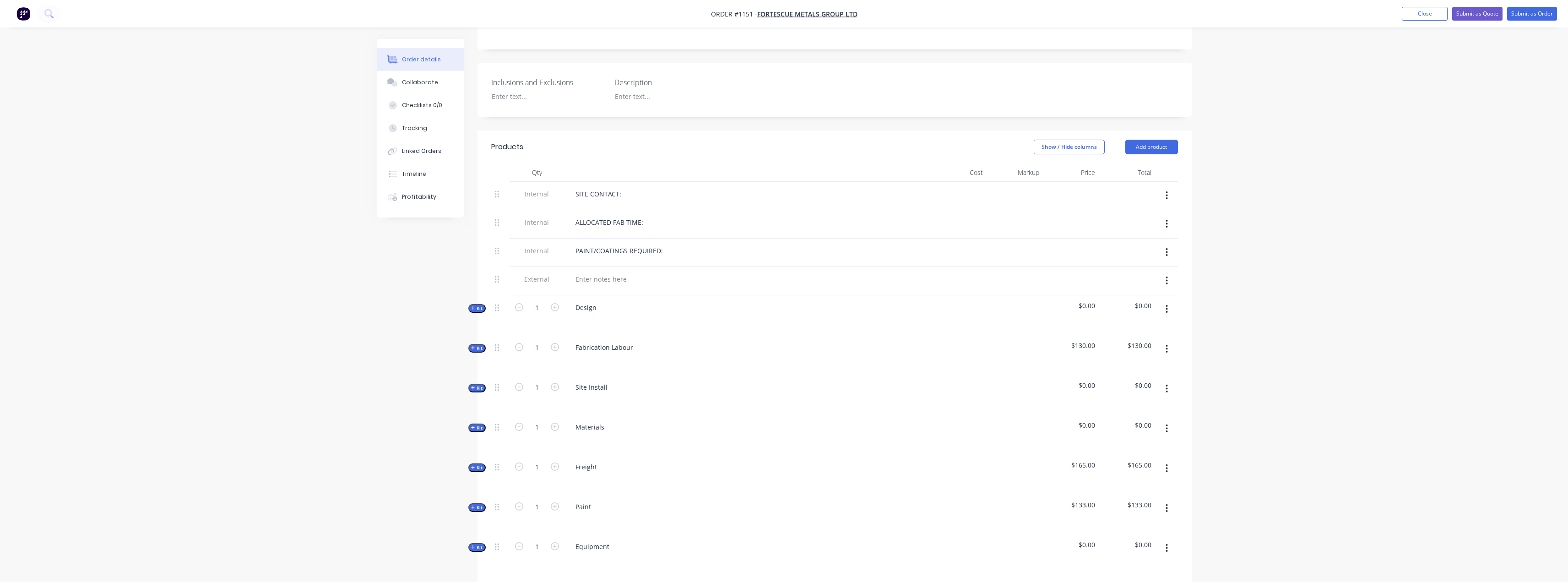
click at [482, 344] on button "Kit" at bounding box center [478, 348] width 18 height 9
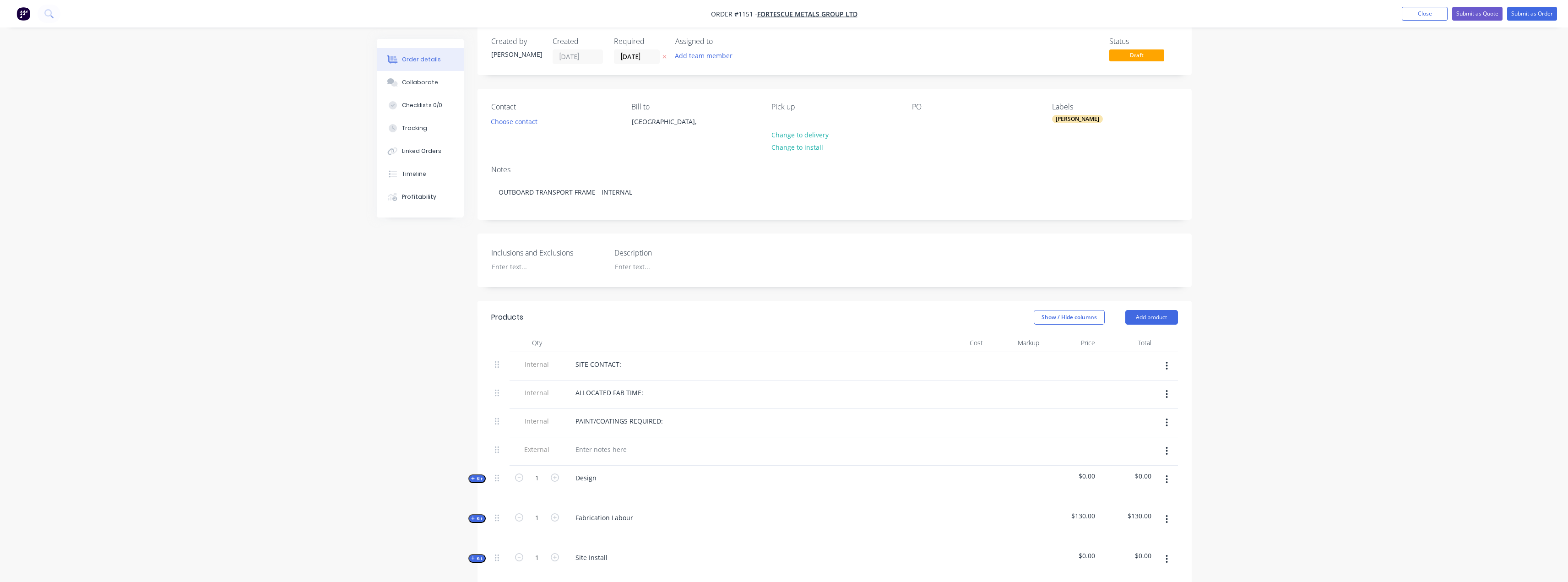
scroll to position [0, 0]
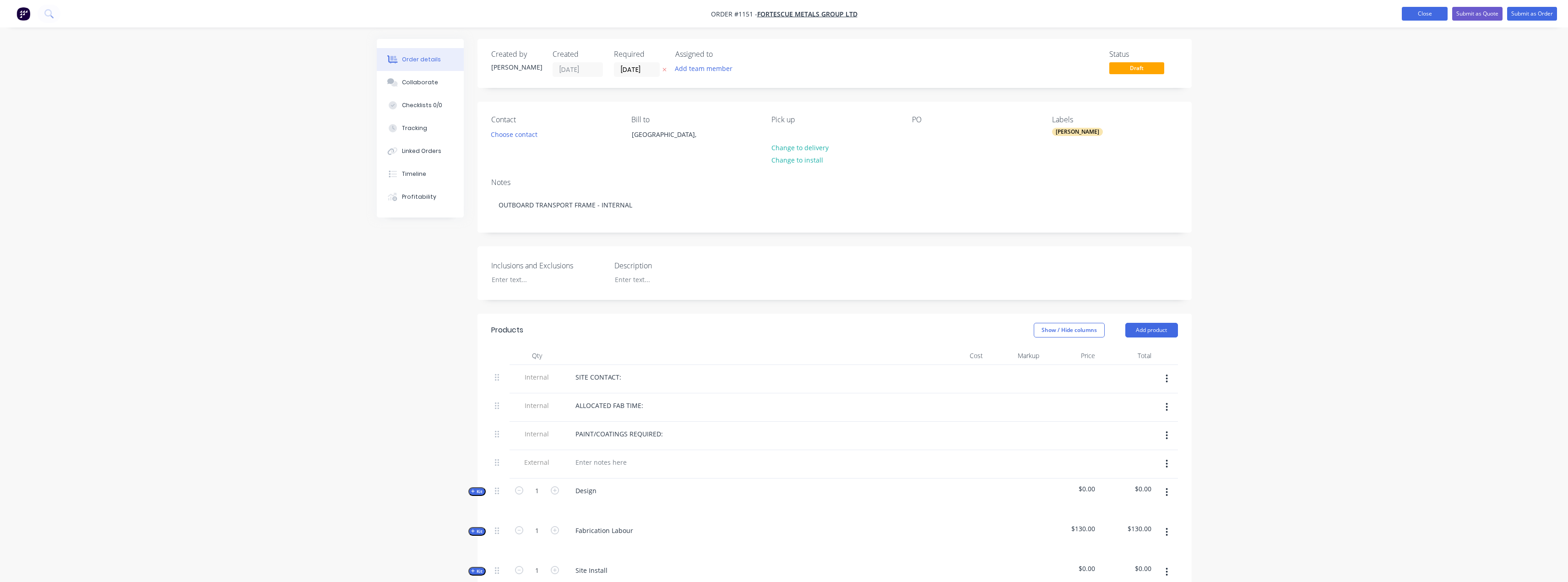
click at [1436, 15] on button "Close" at bounding box center [1425, 14] width 46 height 14
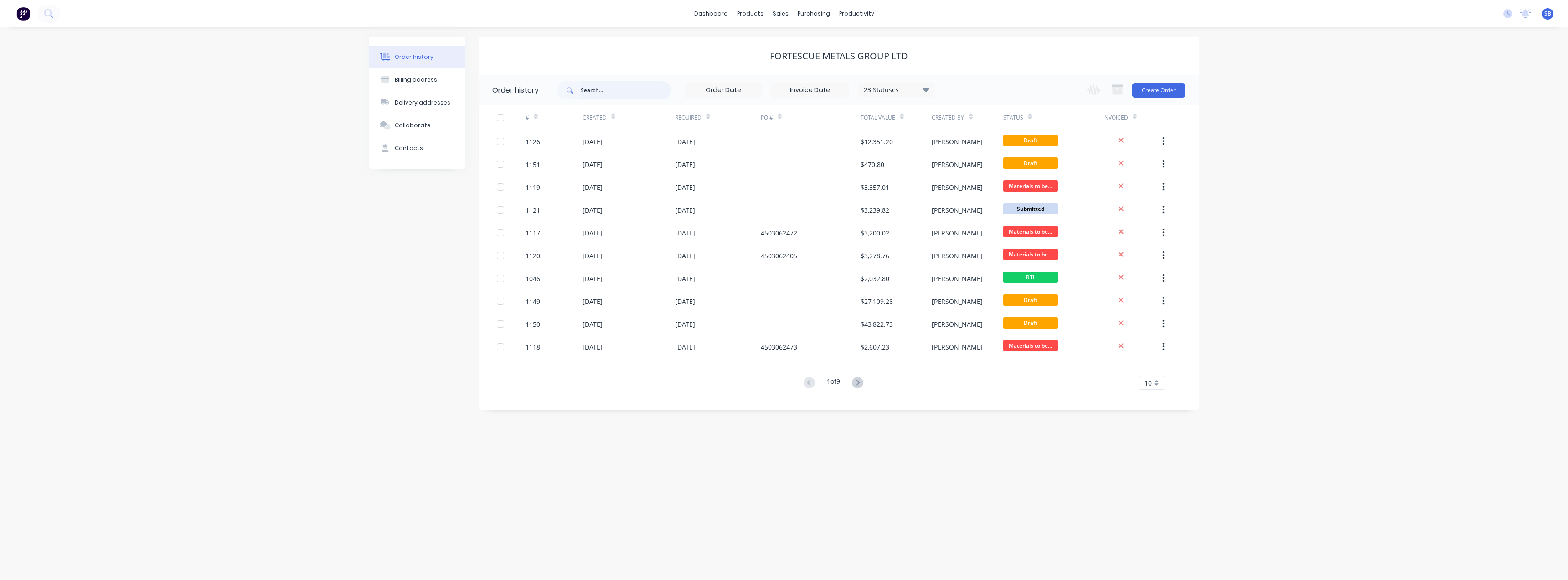
click at [606, 91] on input "text" at bounding box center [625, 90] width 91 height 18
click at [784, 14] on div "sales" at bounding box center [780, 14] width 25 height 14
click at [801, 42] on div "Sales Orders" at bounding box center [814, 43] width 38 height 8
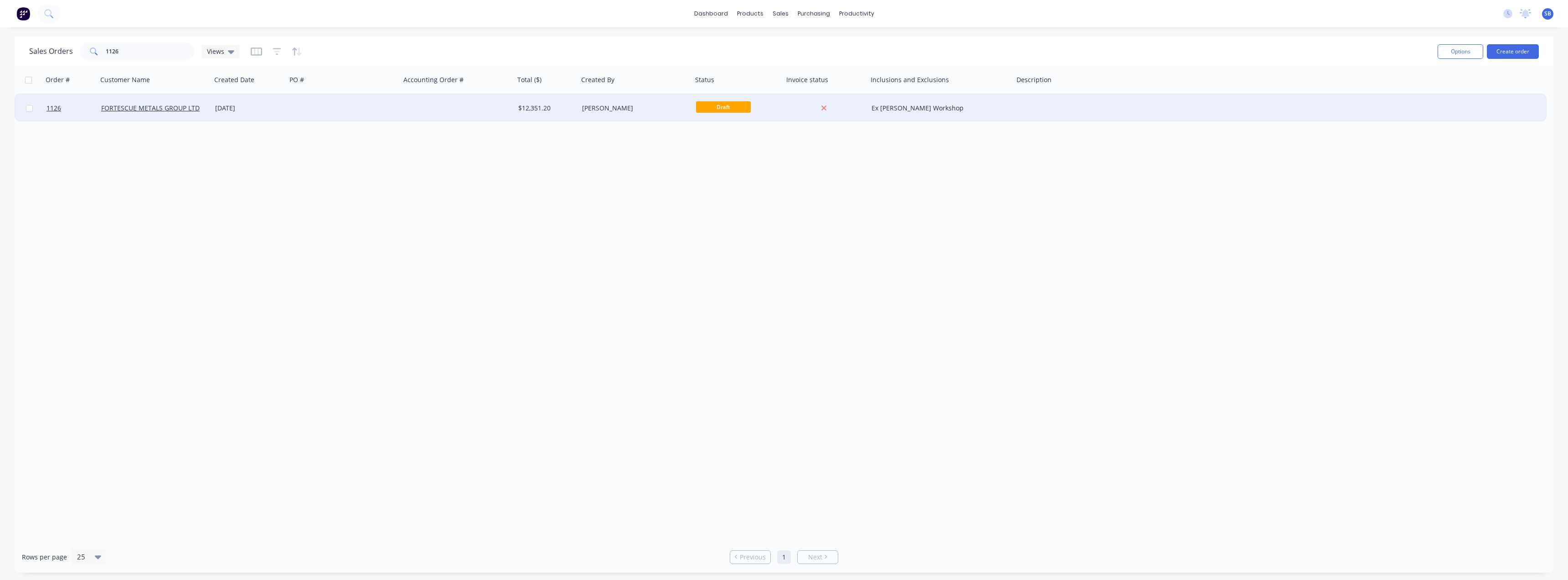
click at [230, 109] on div "[DATE]" at bounding box center [249, 107] width 68 height 9
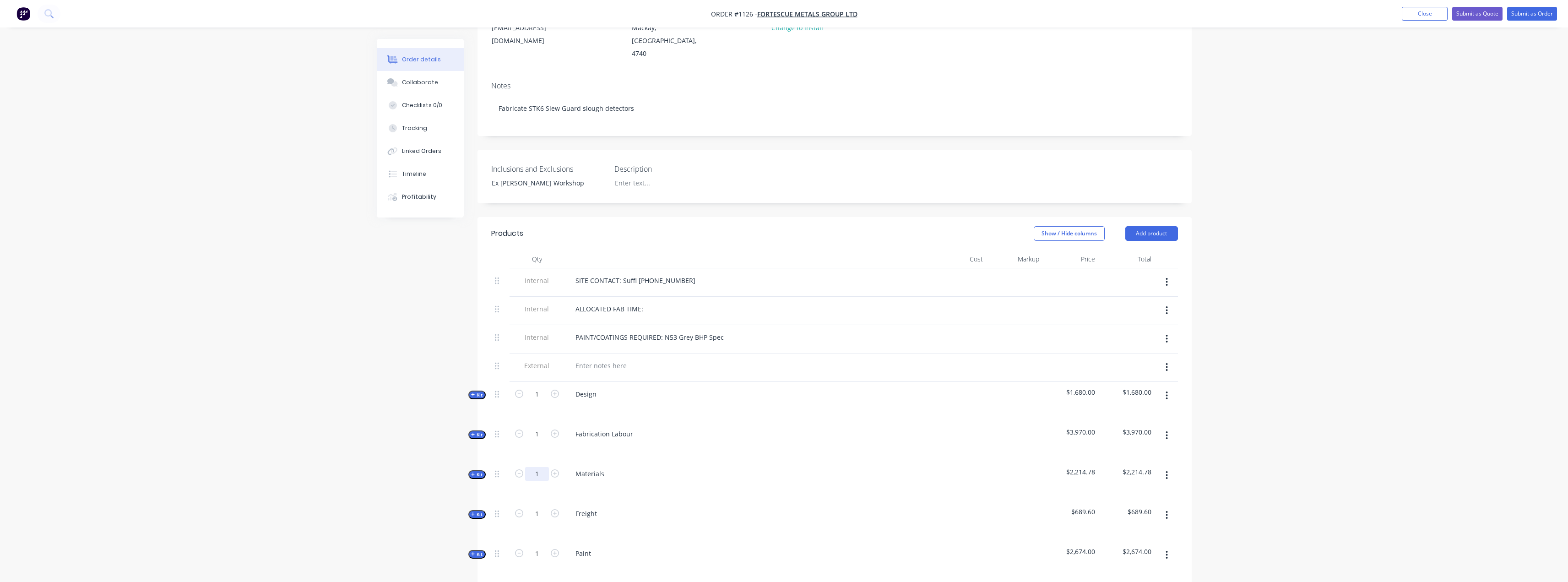
scroll to position [138, 0]
click at [475, 467] on icon "button" at bounding box center [473, 469] width 4 height 5
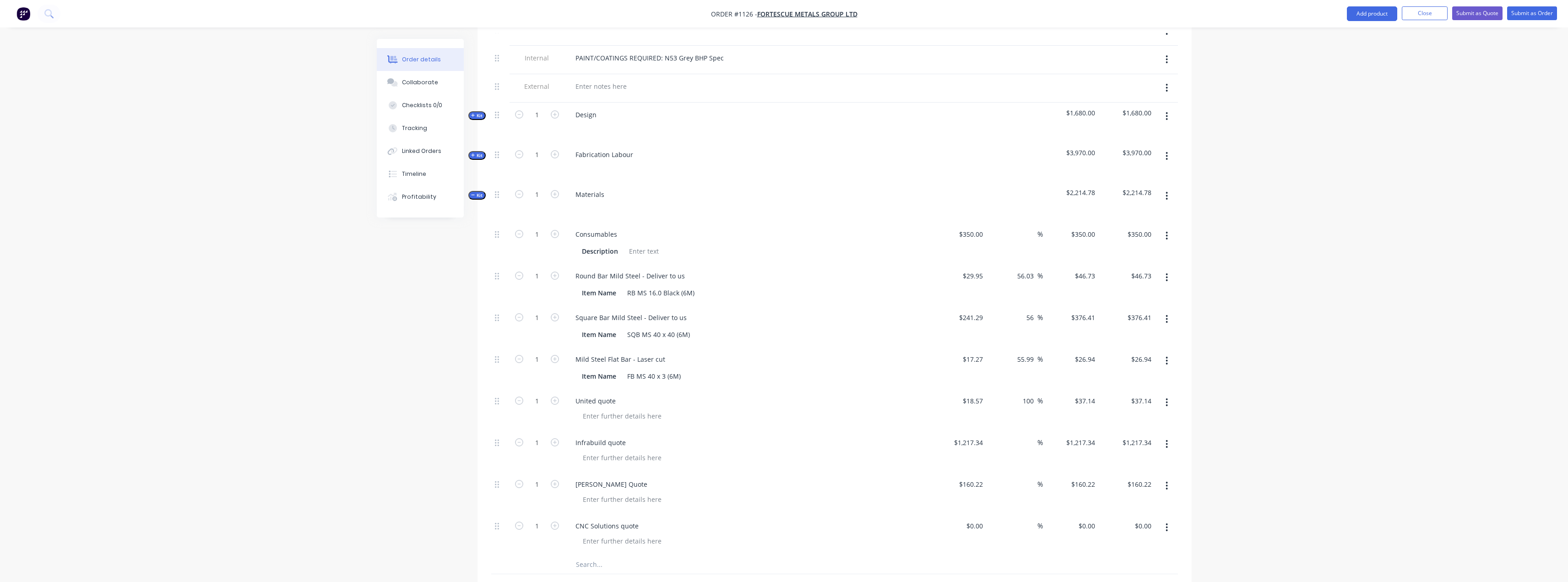
scroll to position [412, 0]
drag, startPoint x: 1352, startPoint y: 340, endPoint x: 1348, endPoint y: 332, distance: 8.9
click at [1352, 340] on div "Order details Collaborate Checklists 0/0 Tracking Linked Orders Timeline Profit…" at bounding box center [784, 252] width 1568 height 1328
drag, startPoint x: 629, startPoint y: 269, endPoint x: 666, endPoint y: 266, distance: 37.1
click at [666, 286] on div "RB MS 16.0 Black (6M)" at bounding box center [660, 292] width 75 height 13
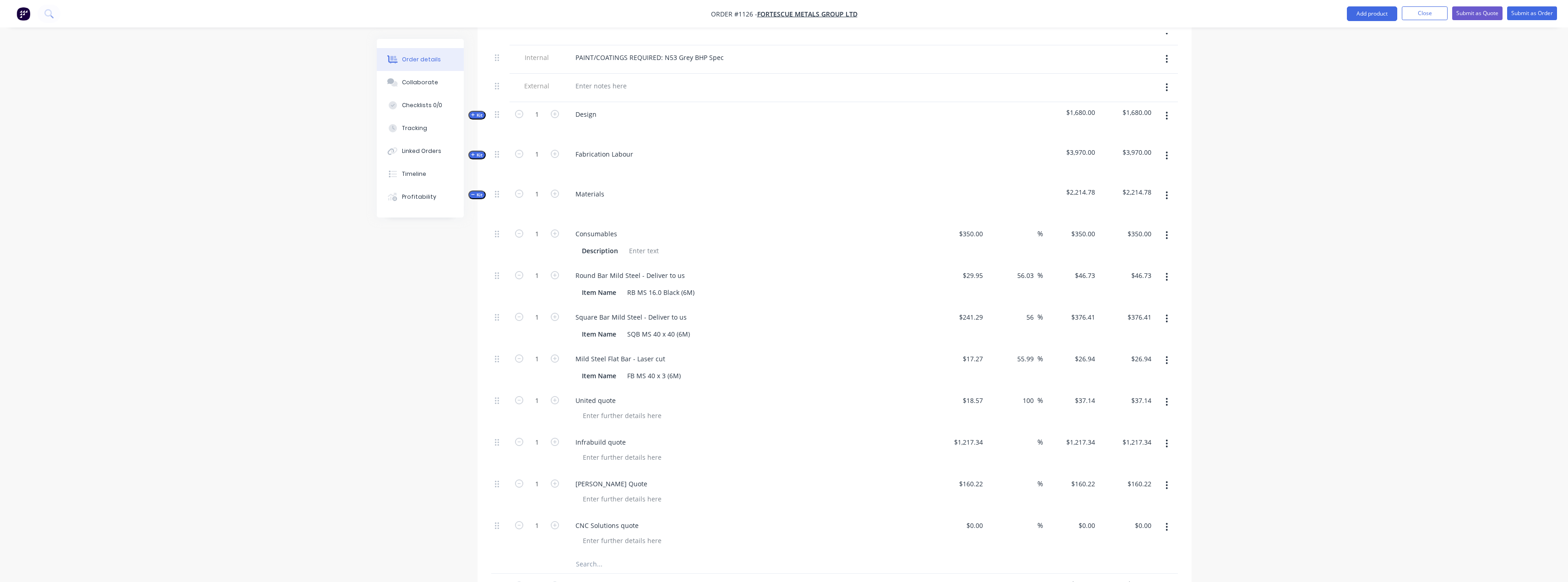
click at [1411, 319] on div "Order details Collaborate Checklists 0/0 Tracking Linked Orders Timeline Profit…" at bounding box center [784, 252] width 1568 height 1328
click at [155, 252] on div "Order details Collaborate Checklists 0/0 Tracking Linked Orders Timeline Profit…" at bounding box center [784, 252] width 1568 height 1328
click at [1355, 336] on div "Order details Collaborate Checklists 0/0 Tracking Linked Orders Timeline Profit…" at bounding box center [784, 252] width 1568 height 1328
click at [1165, 230] on icon "button" at bounding box center [1166, 235] width 2 height 10
click at [1126, 289] on div "Delete" at bounding box center [1135, 295] width 71 height 13
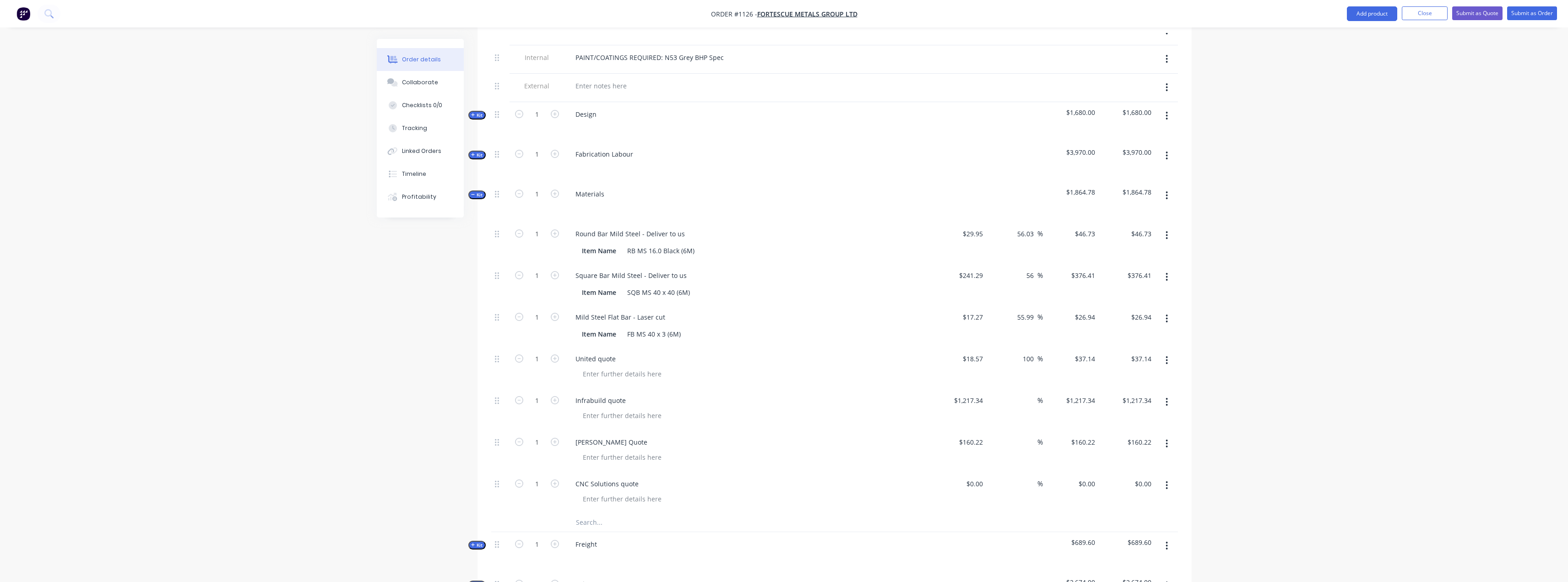
click at [1168, 231] on icon "button" at bounding box center [1167, 235] width 2 height 8
click at [1122, 289] on div "Delete" at bounding box center [1135, 295] width 71 height 13
click at [1169, 227] on button "button" at bounding box center [1166, 235] width 22 height 16
click at [1119, 289] on div "Delete" at bounding box center [1135, 295] width 71 height 13
click at [1167, 231] on icon "button" at bounding box center [1167, 235] width 2 height 8
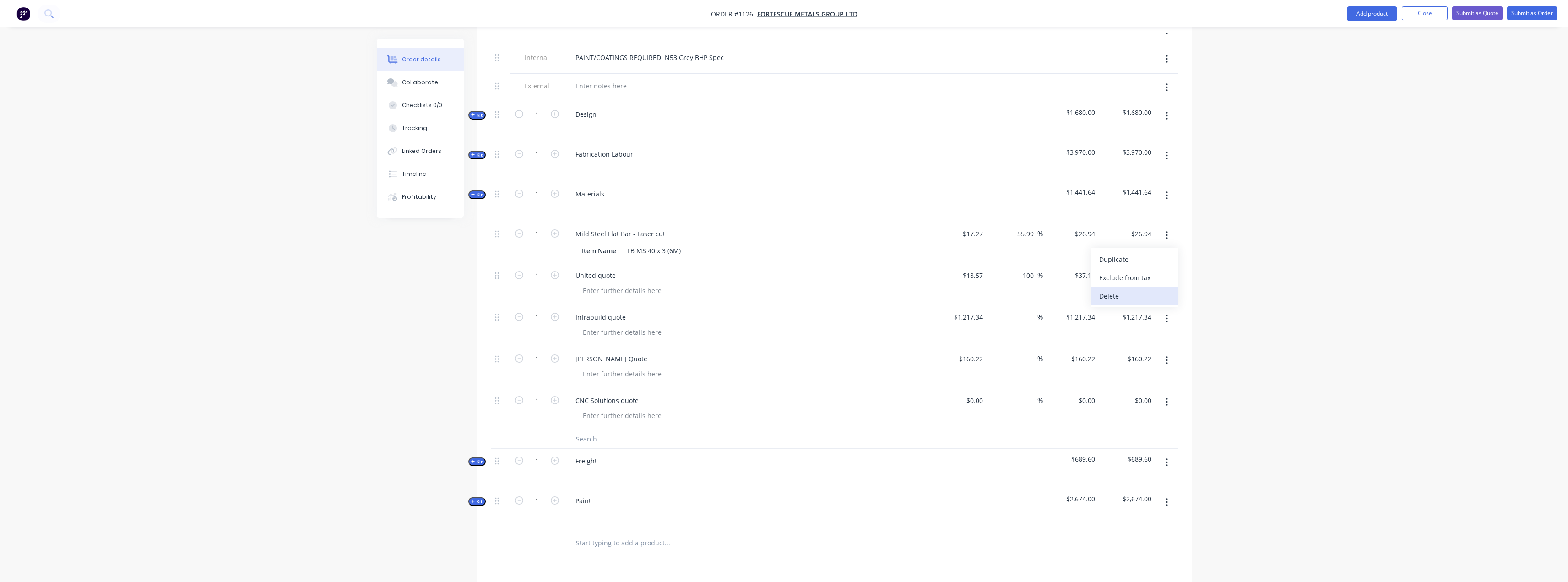
click at [1135, 289] on div "Delete" at bounding box center [1135, 295] width 71 height 13
click at [614, 388] on input "text" at bounding box center [667, 397] width 183 height 19
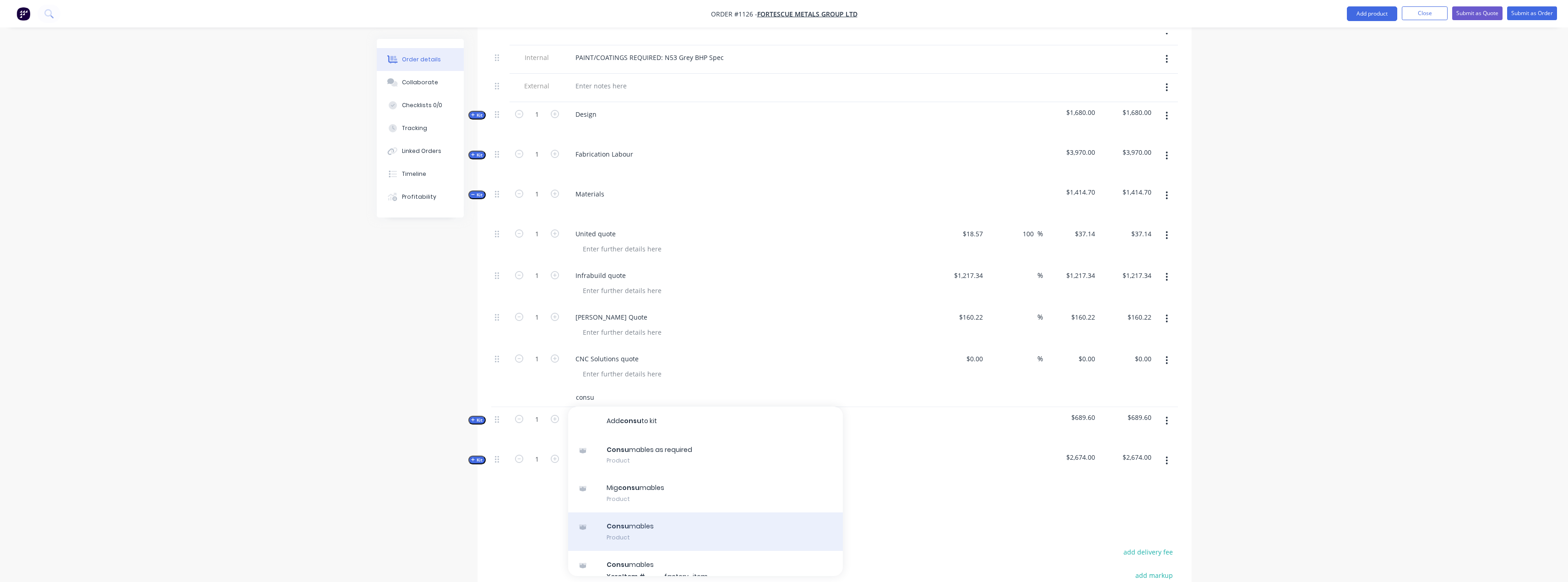
type input "consu"
click at [655, 512] on div "Consu mables Product" at bounding box center [705, 531] width 275 height 39
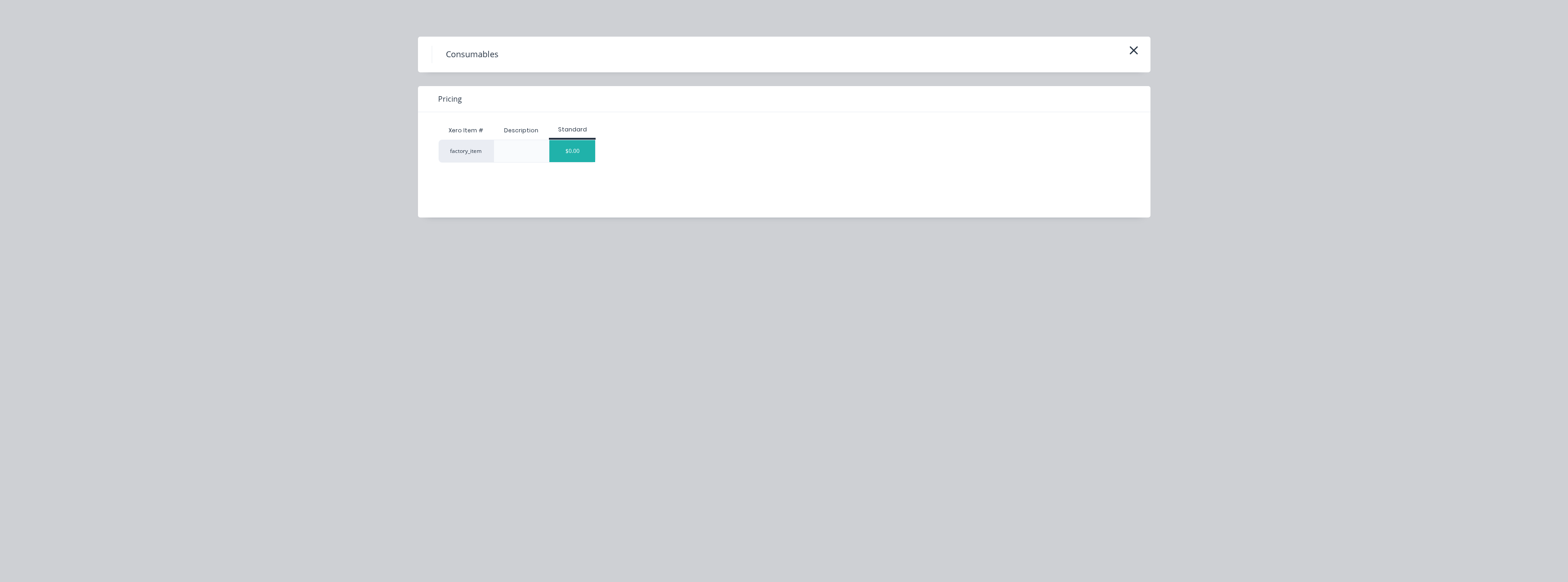
click at [572, 147] on div "$0.00" at bounding box center [572, 151] width 46 height 22
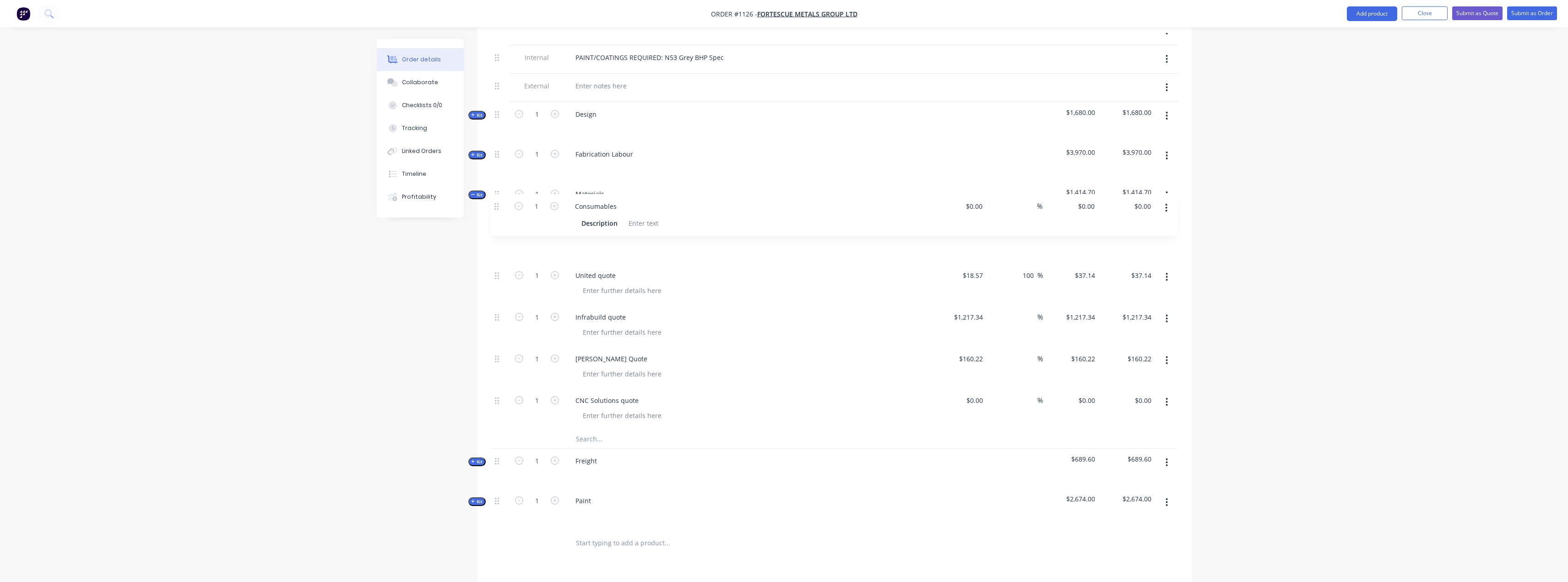
drag, startPoint x: 497, startPoint y: 375, endPoint x: 497, endPoint y: 204, distance: 171.0
click at [497, 221] on div "1 United quote $18.57 $18.57 100 100 % $37.14 $37.14 $37.14 $37.14 1 Infrabuild…" at bounding box center [834, 325] width 687 height 208
click at [1328, 340] on div "Order details Collaborate Checklists 0/0 Tracking Linked Orders Timeline Profit…" at bounding box center [784, 189] width 1568 height 1203
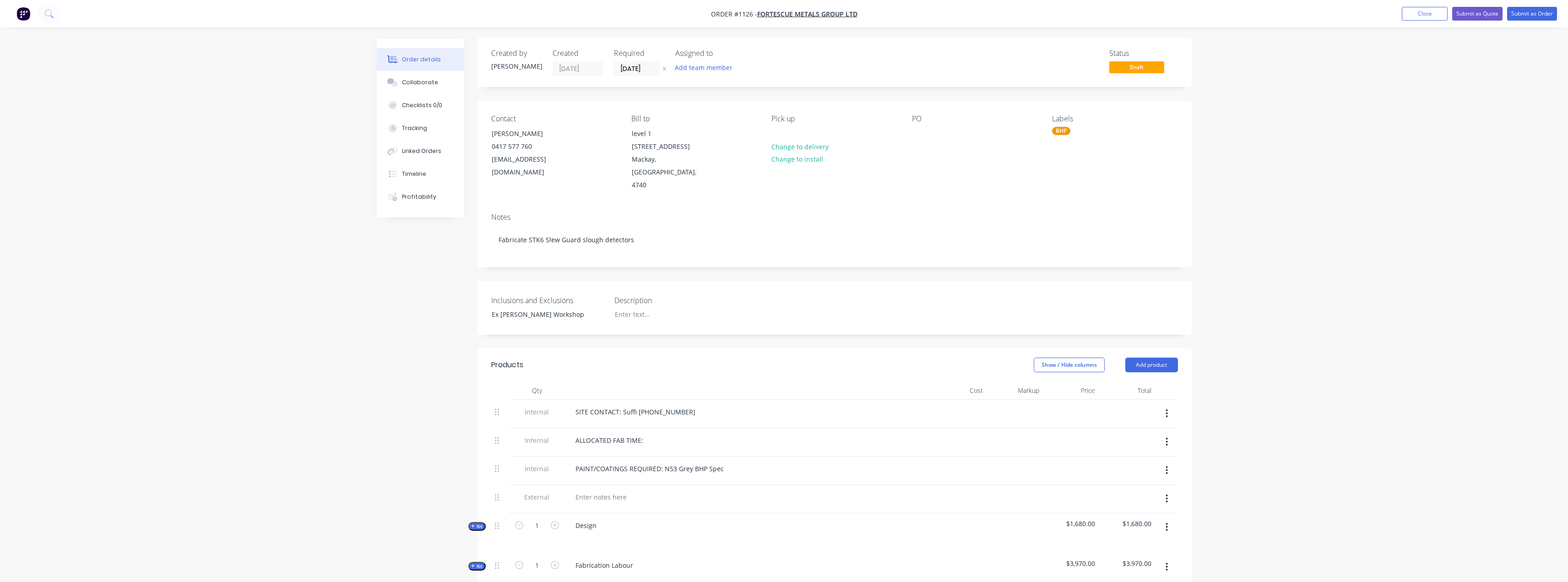
scroll to position [0, 0]
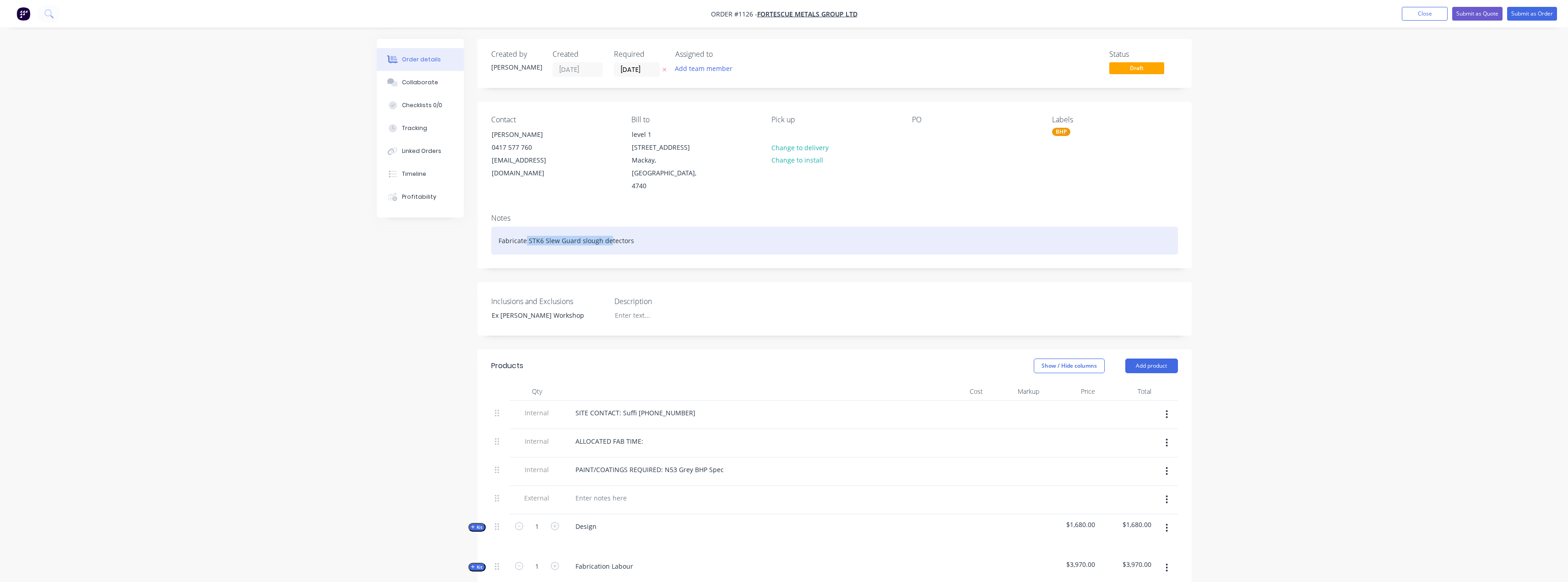
drag, startPoint x: 526, startPoint y: 214, endPoint x: 609, endPoint y: 219, distance: 83.2
click at [609, 226] on div "Fabricate STK6 Slew Guard slough detectors" at bounding box center [834, 240] width 687 height 28
click at [627, 226] on div "Fabricate STK6 Slew Guard slough detectors" at bounding box center [834, 240] width 687 height 28
drag, startPoint x: 643, startPoint y: 217, endPoint x: 527, endPoint y: 215, distance: 116.0
click at [527, 226] on div "Fabricate STK6 Slew Guard slough detectors" at bounding box center [834, 240] width 687 height 28
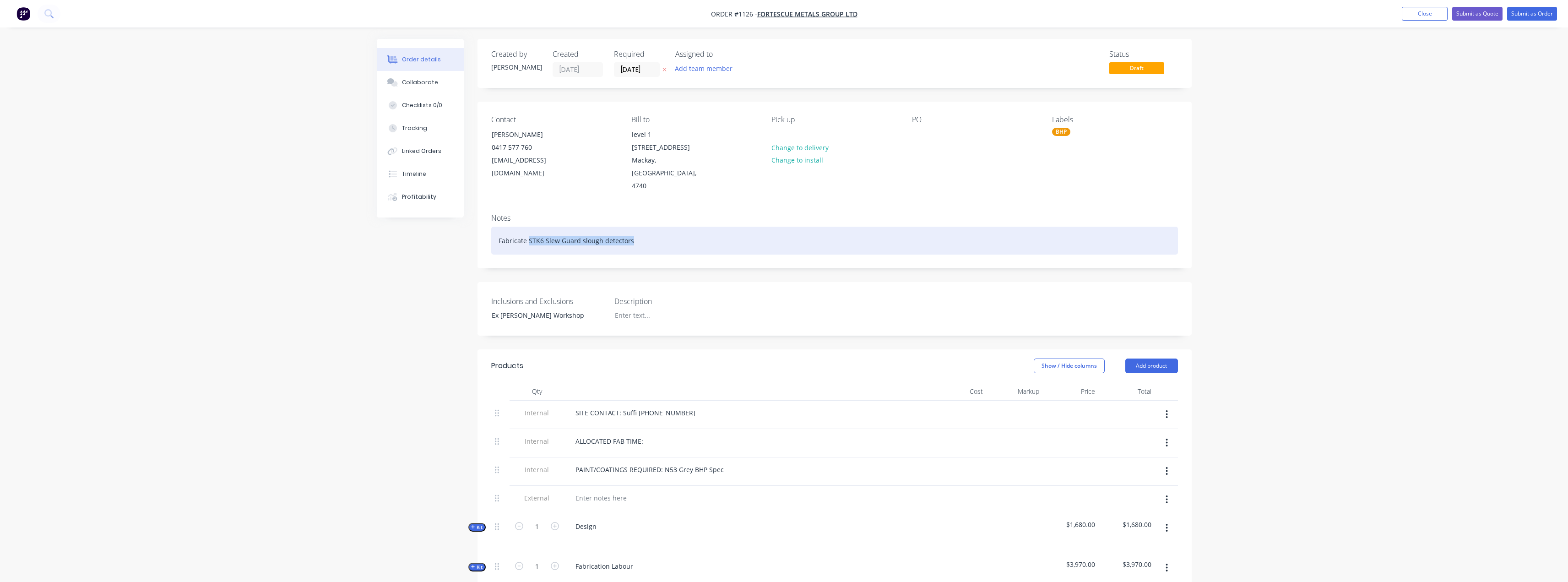
copy div "STK6 Slew Guard slough detectors"
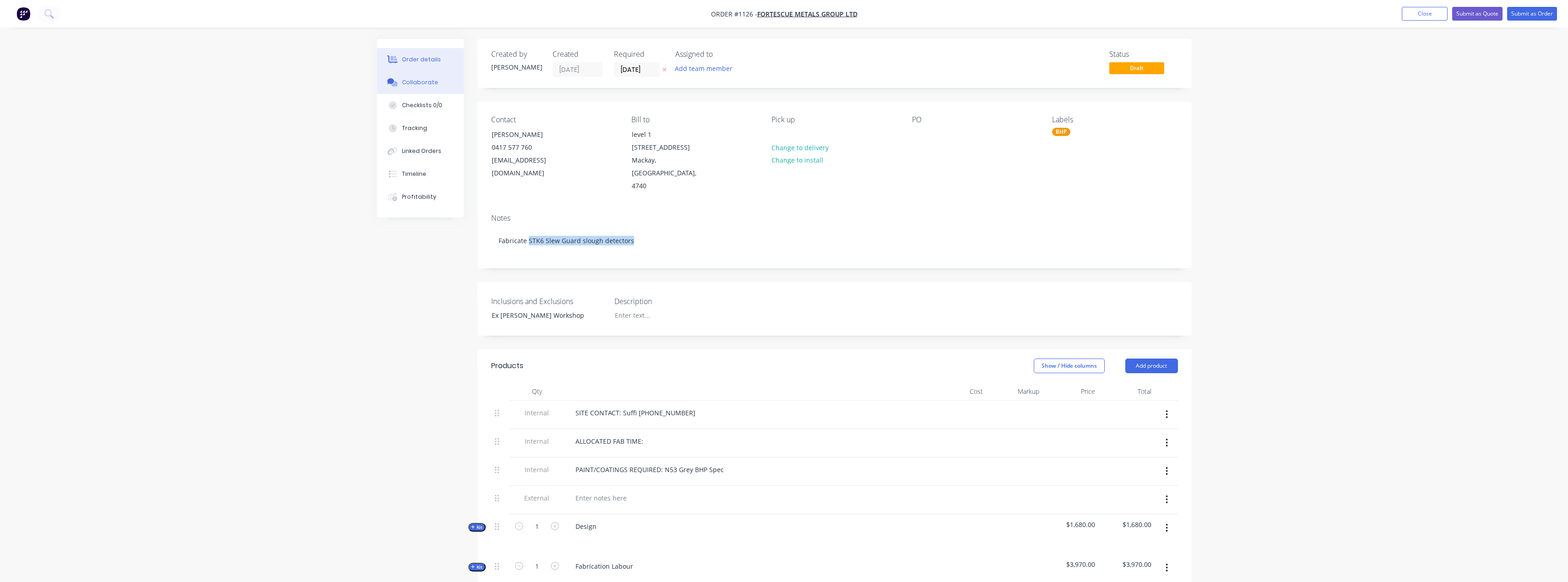
click at [401, 72] on button "Collaborate" at bounding box center [420, 82] width 87 height 23
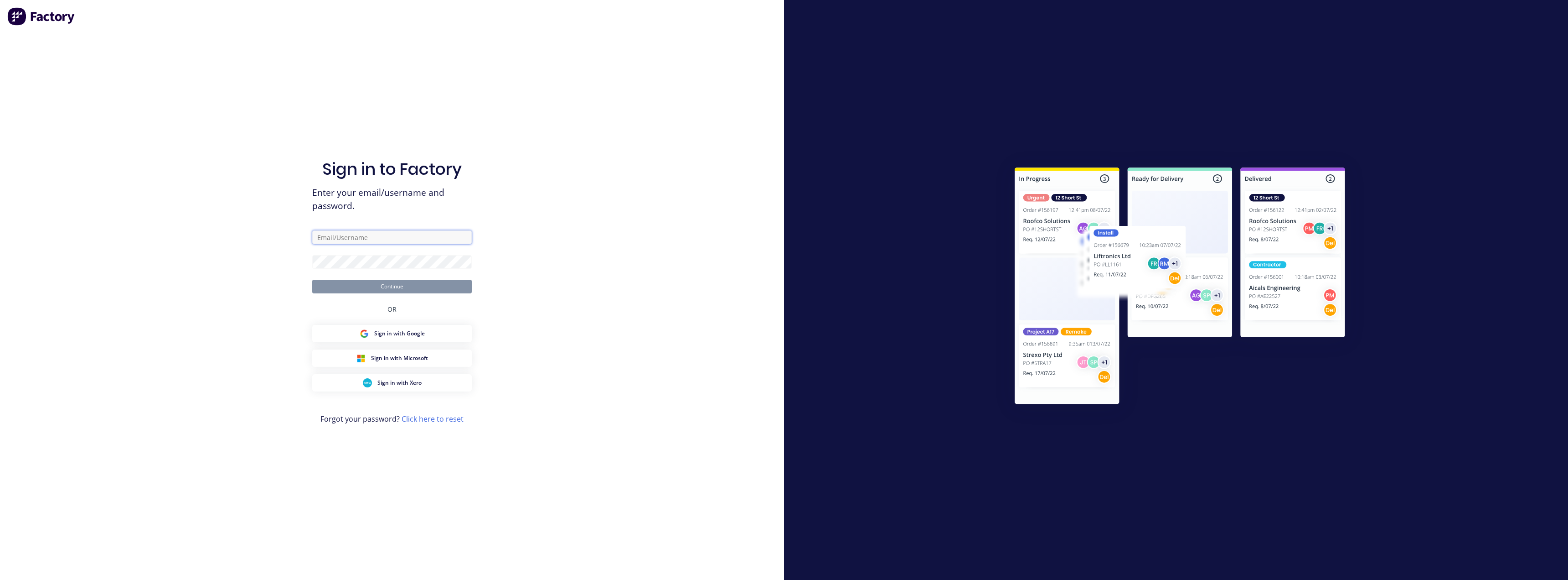
type input "[EMAIL_ADDRESS][PERSON_NAME][DOMAIN_NAME]"
click at [378, 288] on button "Continue" at bounding box center [391, 286] width 160 height 14
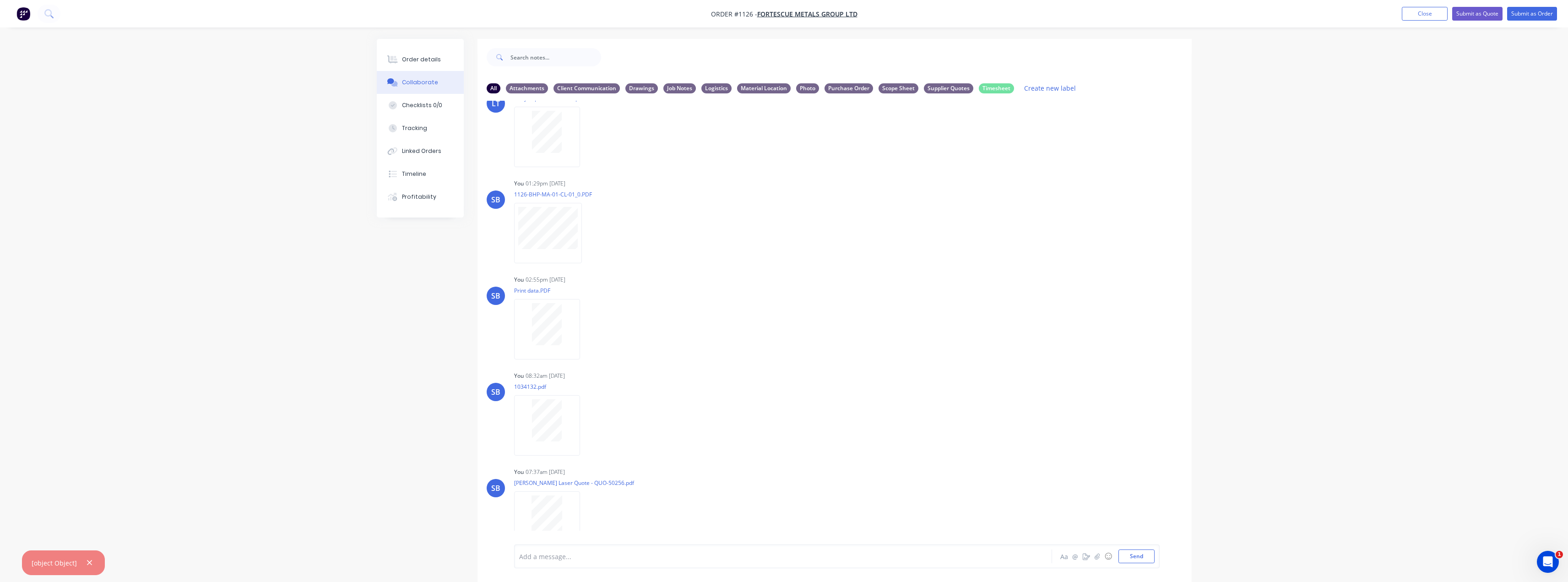
scroll to position [373, 0]
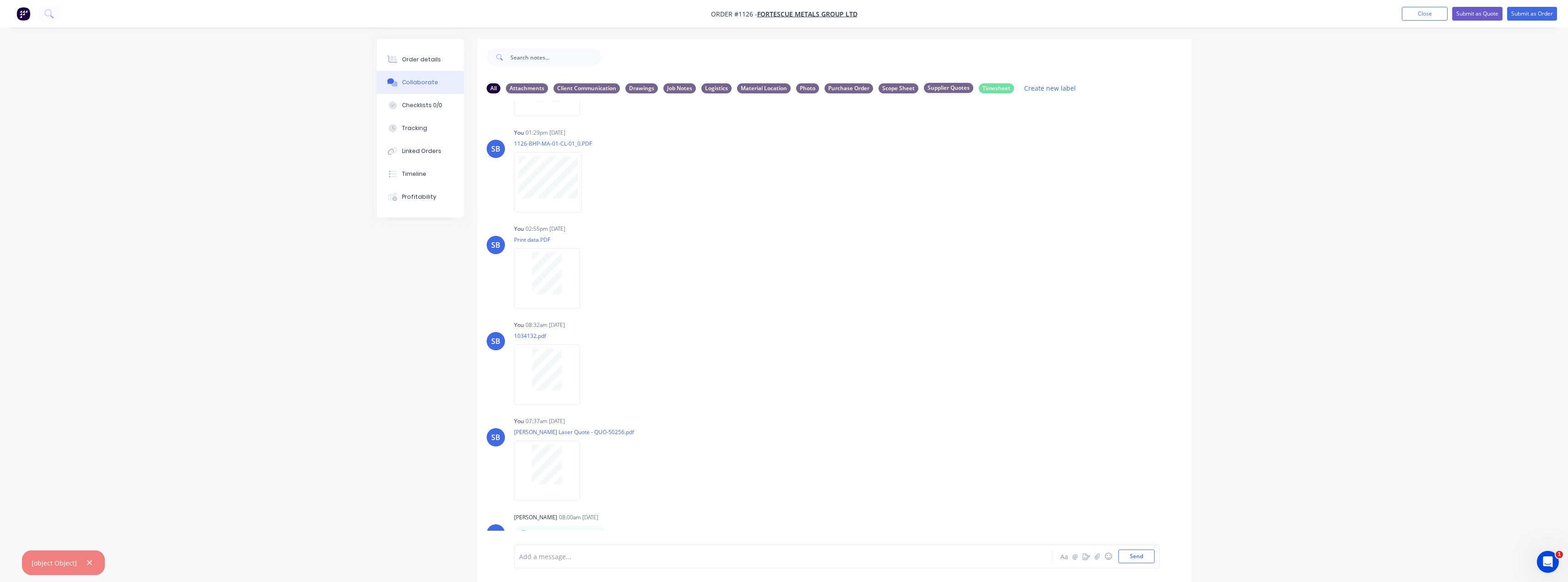
click at [940, 92] on div "Supplier Quotes" at bounding box center [948, 88] width 49 height 10
click at [590, 172] on div "Labels Download Delete" at bounding box center [635, 171] width 103 height 13
click at [586, 170] on icon "button" at bounding box center [587, 171] width 2 height 10
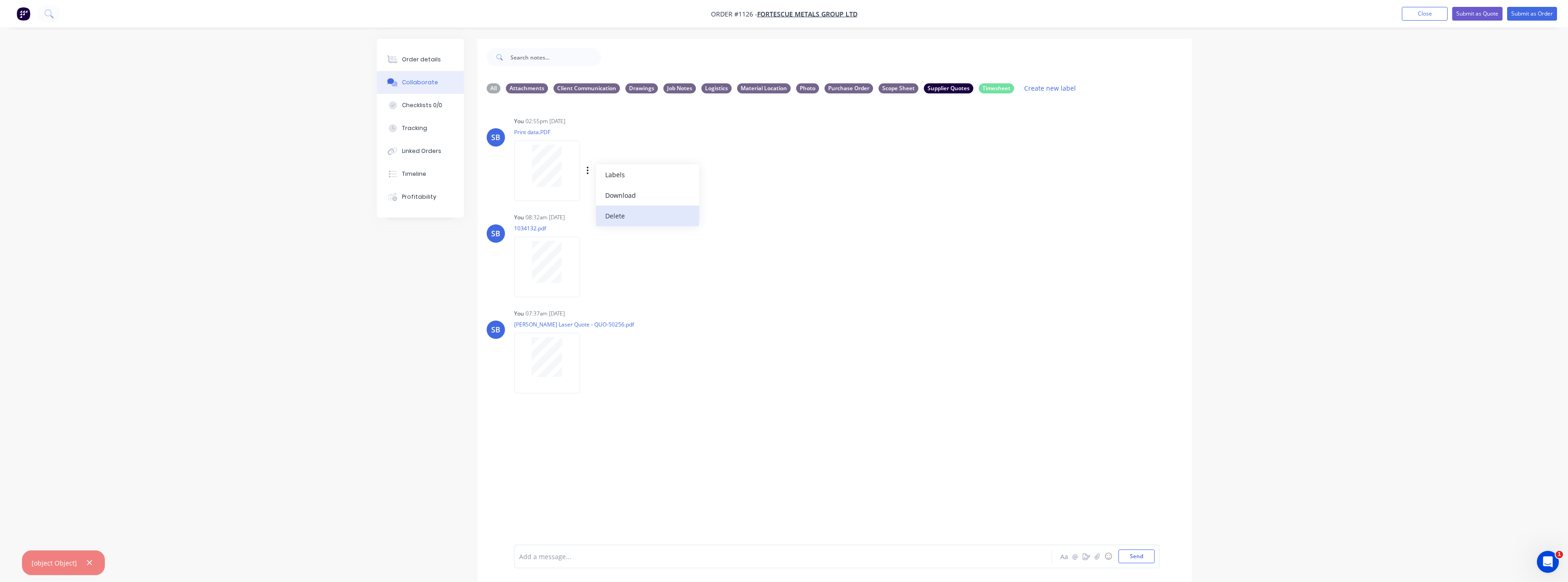
click at [622, 215] on button "Delete" at bounding box center [647, 216] width 103 height 21
click at [1148, 563] on div "Add a message... Aa @ ☺ Send" at bounding box center [837, 533] width 646 height 71
click at [1140, 560] on button "Send" at bounding box center [1136, 555] width 36 height 14
click at [499, 91] on div "All" at bounding box center [493, 88] width 14 height 10
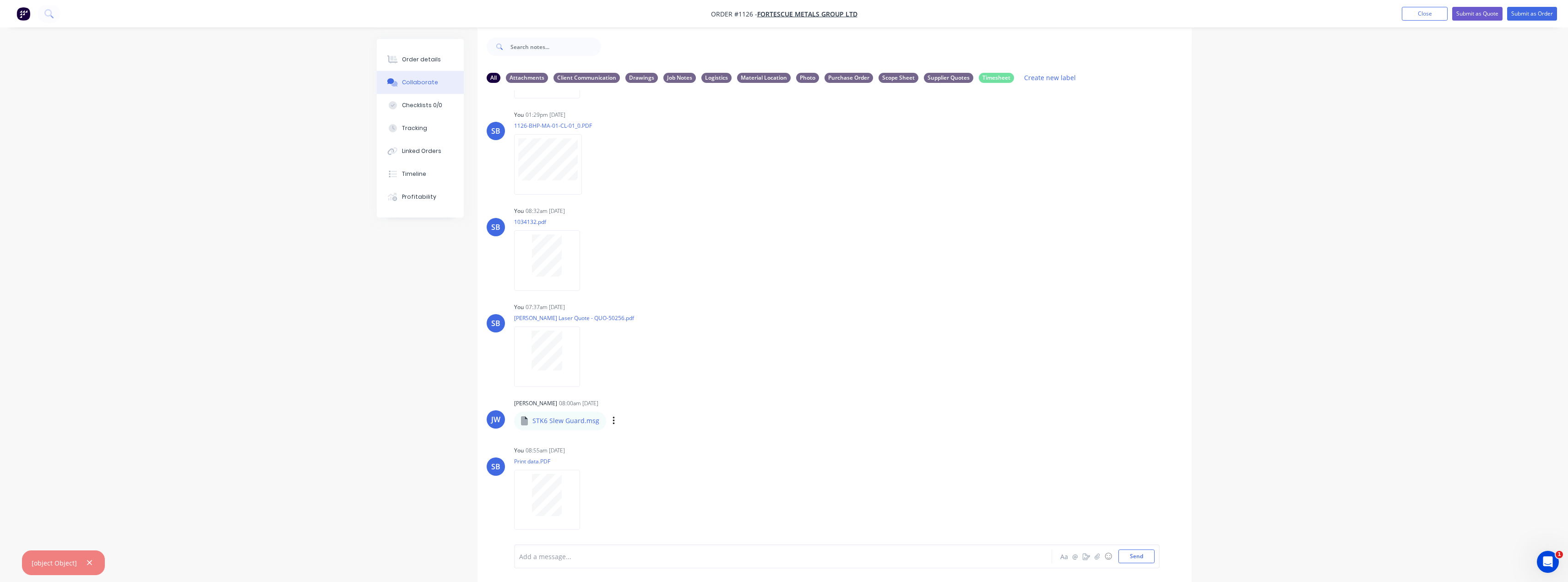
scroll to position [14, 0]
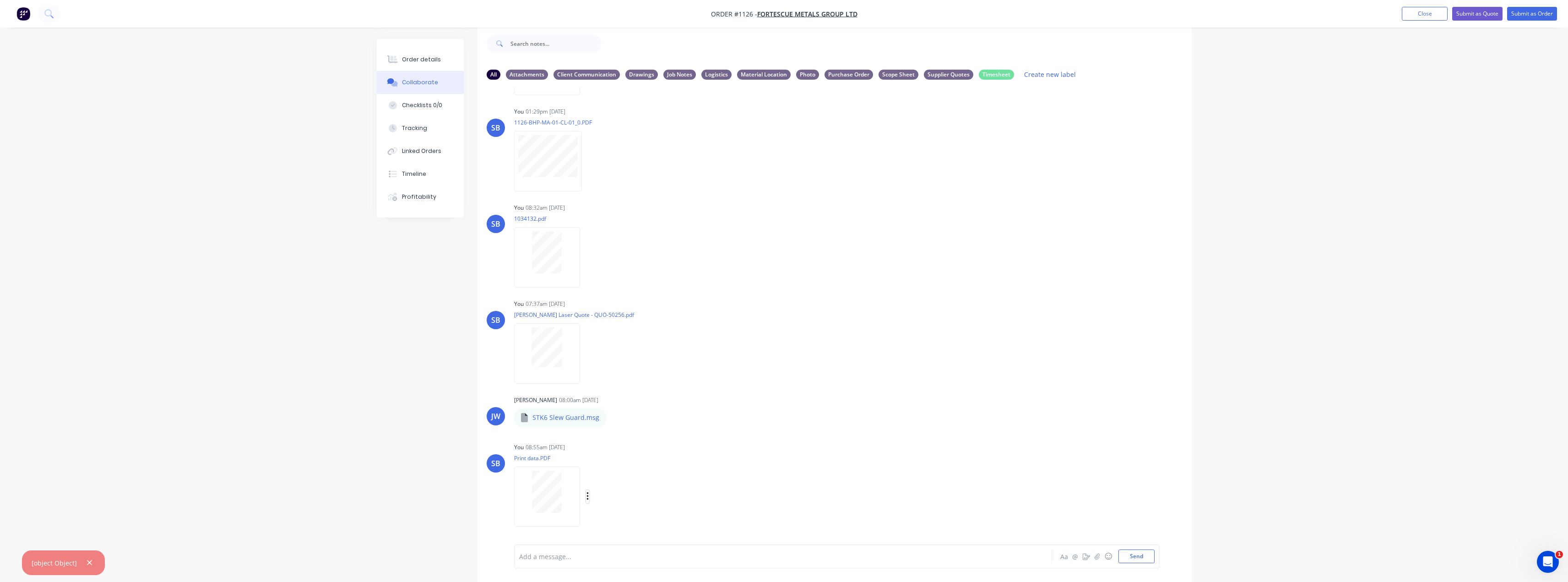
click at [588, 497] on icon "button" at bounding box center [587, 496] width 2 height 8
click at [652, 476] on button "Labels" at bounding box center [647, 477] width 103 height 21
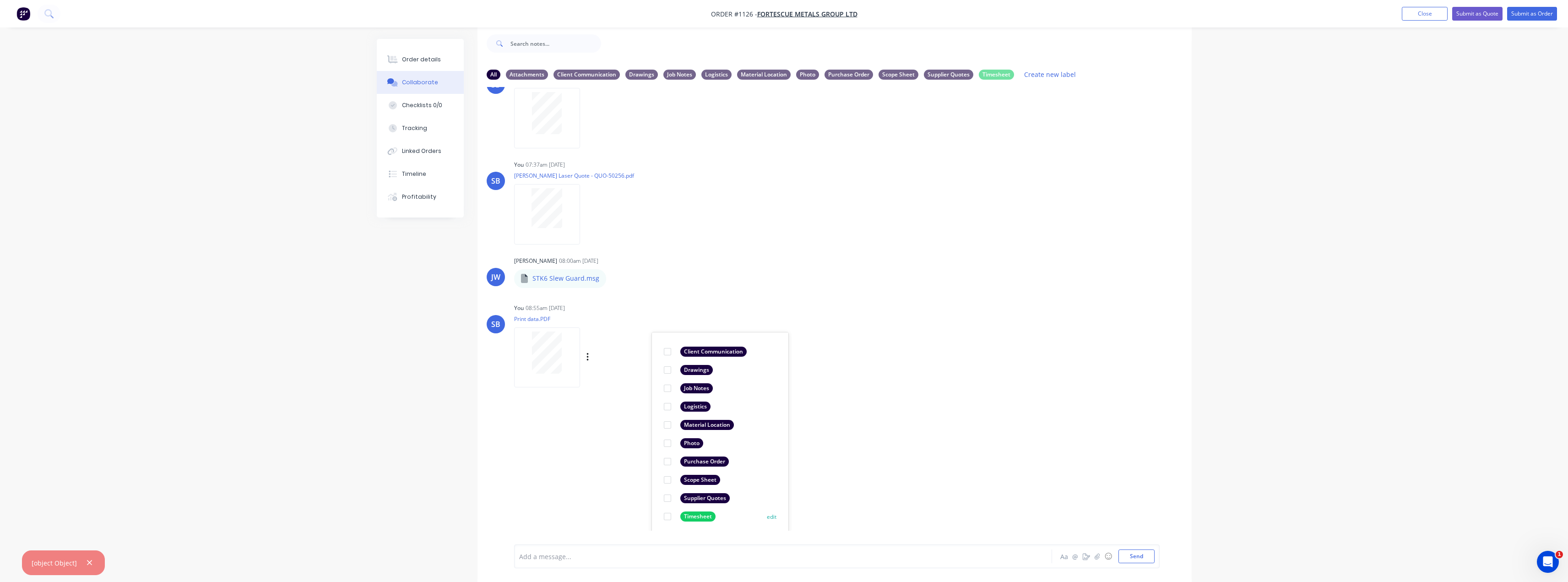
scroll to position [522, 0]
click at [711, 493] on div "Supplier Quotes" at bounding box center [705, 495] width 49 height 10
click at [949, 414] on div "LT [PERSON_NAME] 06:14am [DATE] Paint Coating Inspection Report.pdf Labels Down…" at bounding box center [834, 308] width 714 height 444
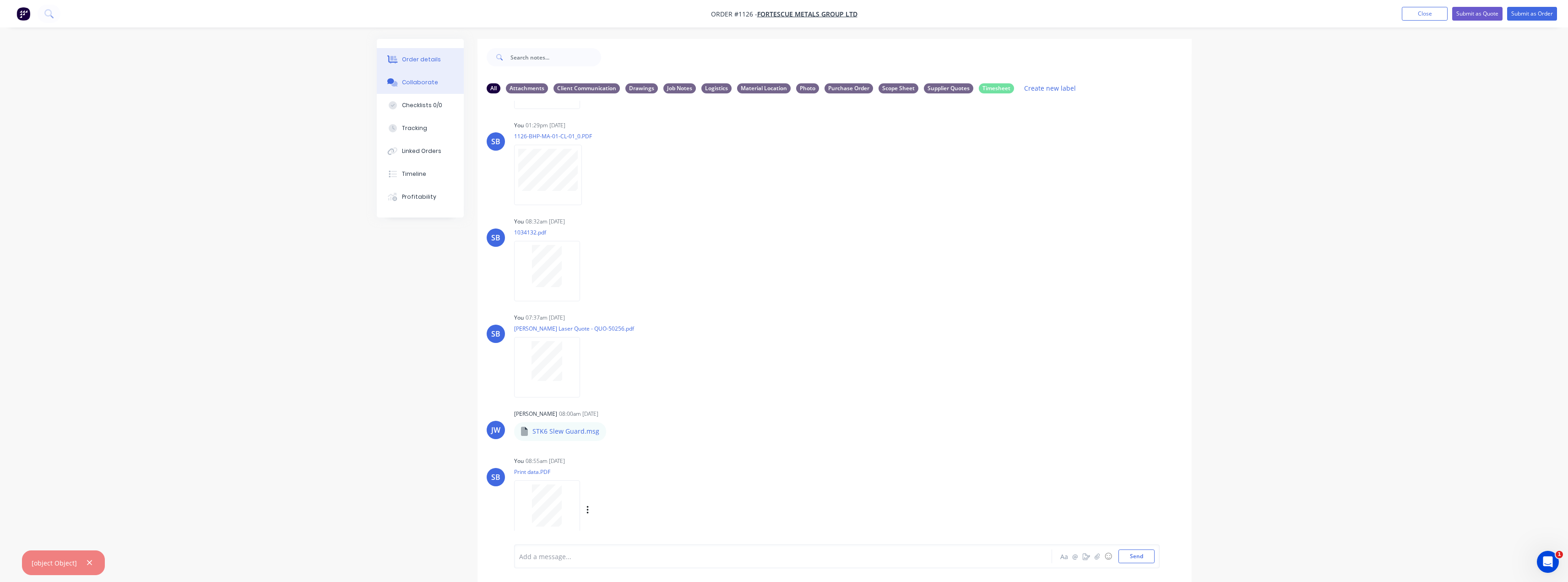
click at [412, 63] on div "Order details" at bounding box center [421, 60] width 39 height 8
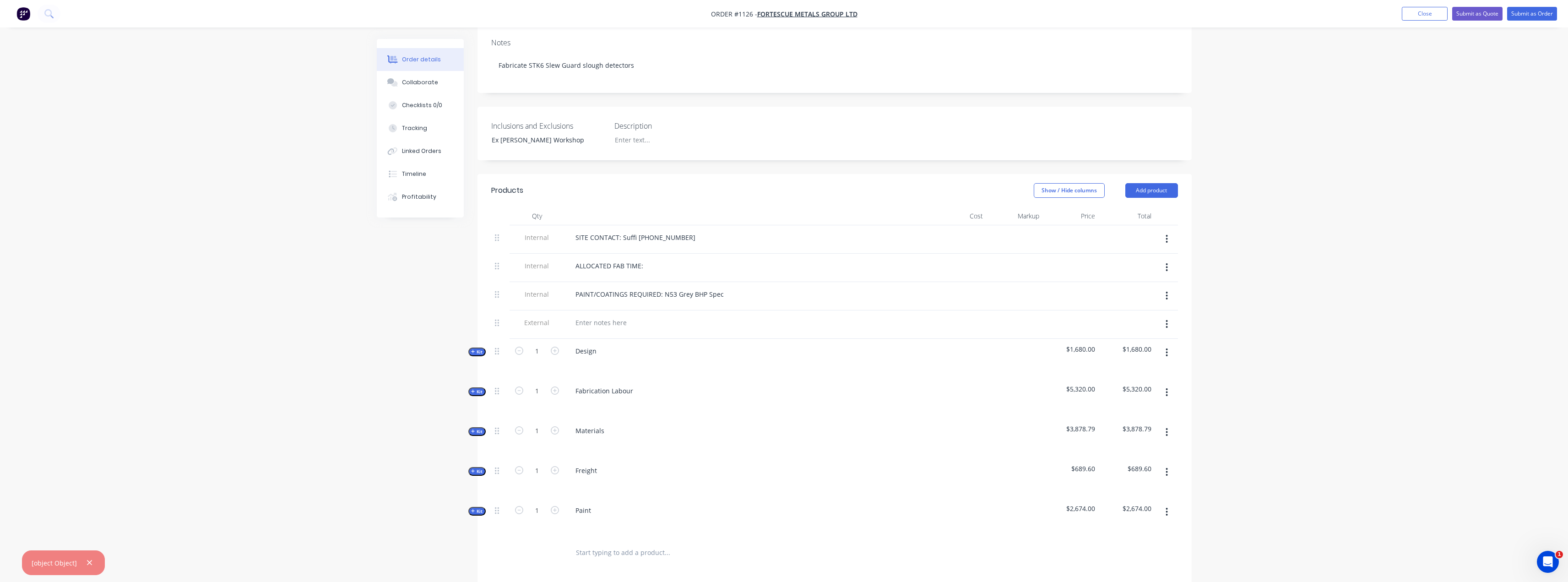
scroll to position [229, 0]
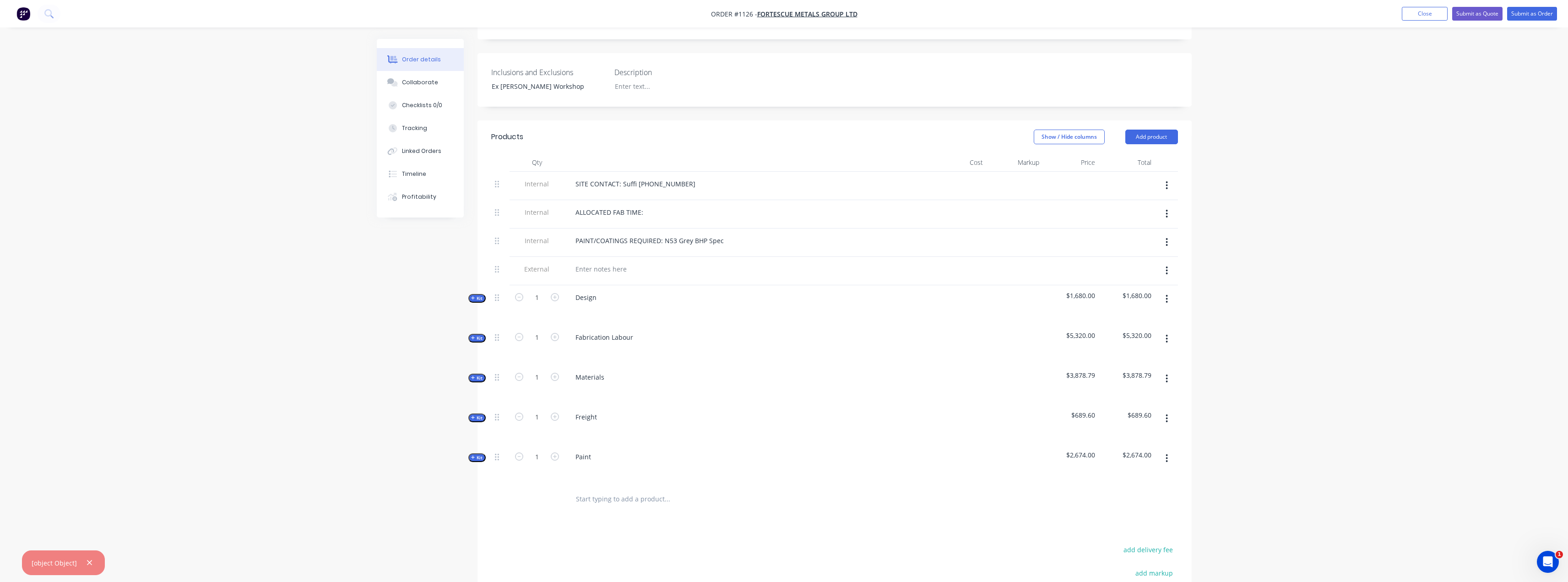
click at [473, 376] on icon "button" at bounding box center [473, 378] width 4 height 4
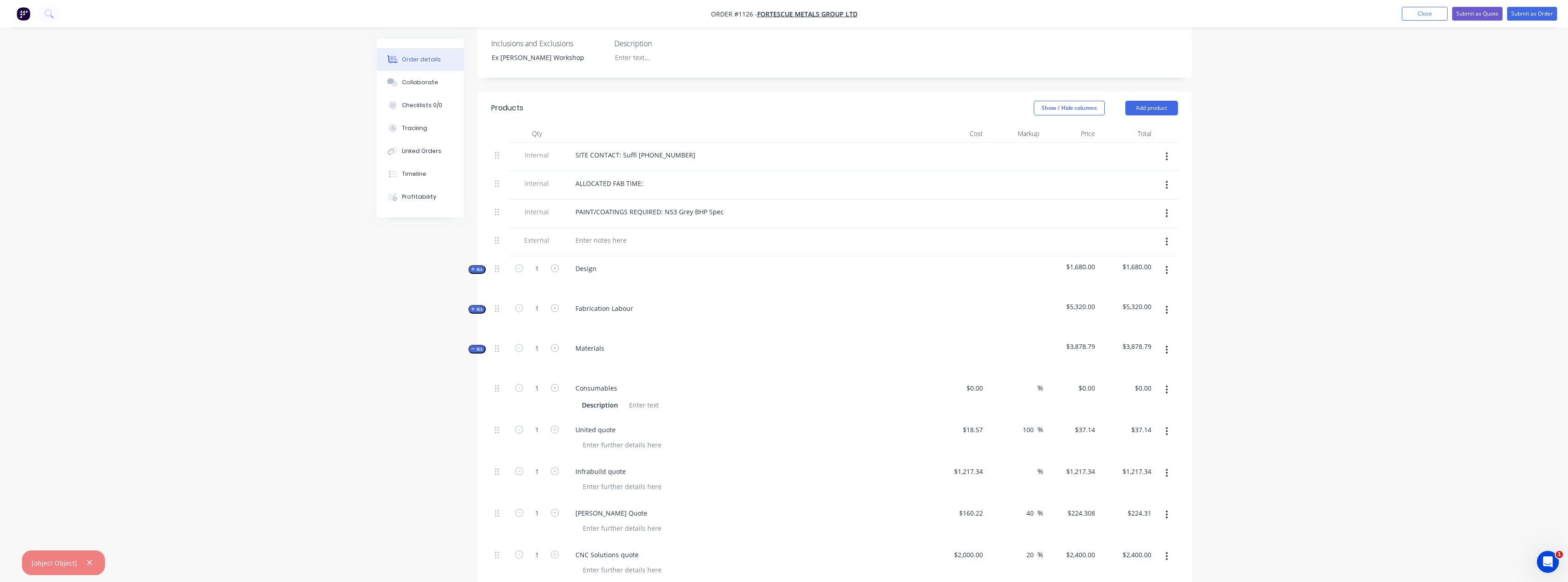
scroll to position [366, 0]
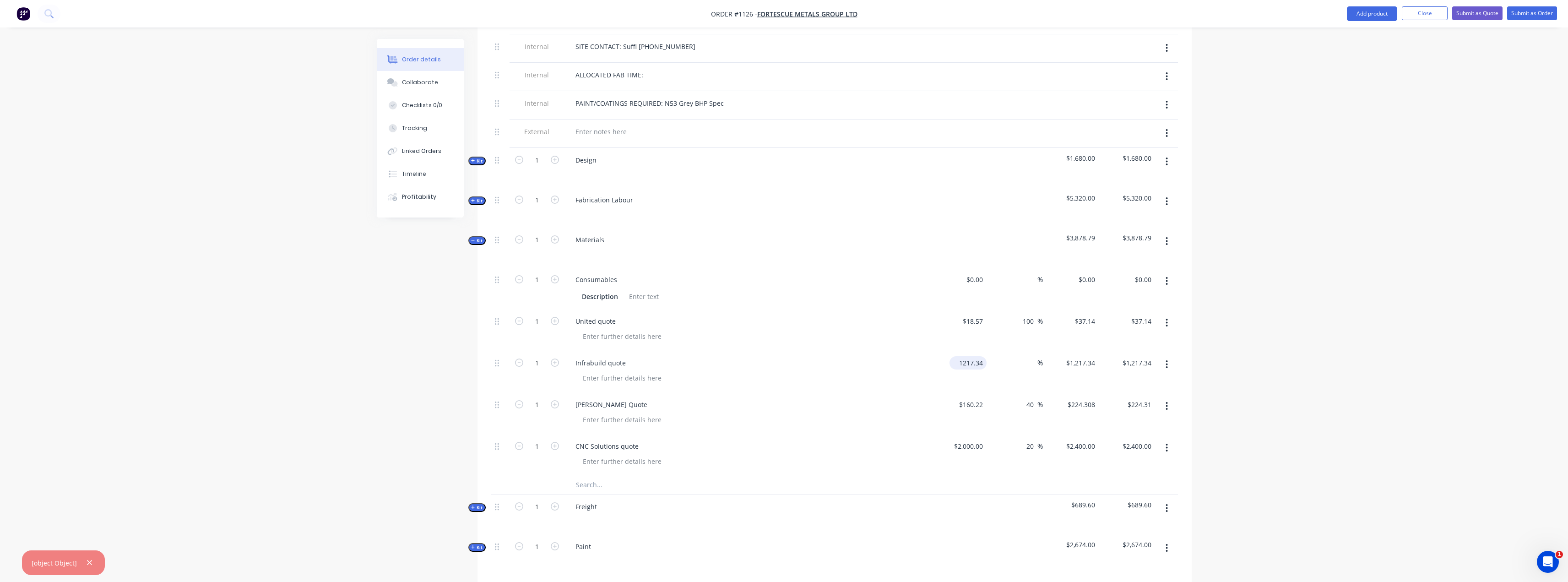
click at [951, 350] on div "1217.34 $1,217.34" at bounding box center [959, 371] width 56 height 42
type input "$1,505.85"
click at [1339, 394] on div "Order details Collaborate Checklists 0/0 Tracking Linked Orders Timeline Profit…" at bounding box center [784, 235] width 1568 height 1203
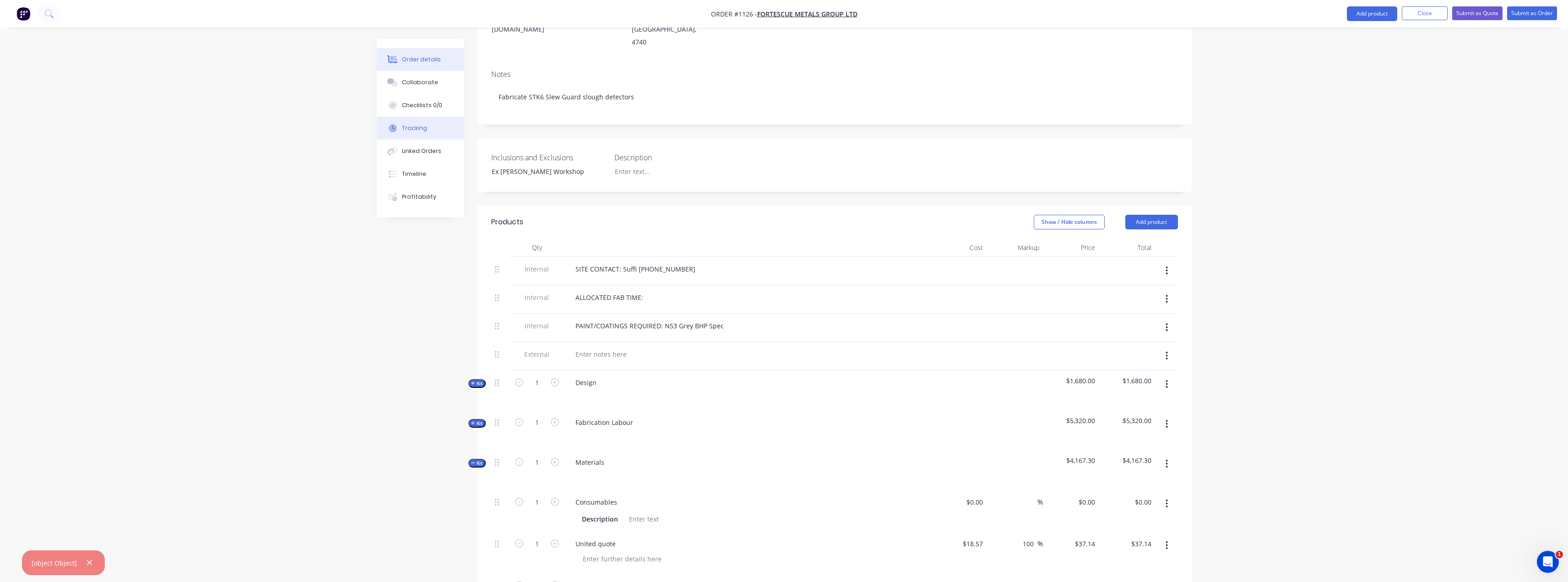
scroll to position [138, 0]
click at [416, 80] on div "Collaborate" at bounding box center [420, 82] width 36 height 8
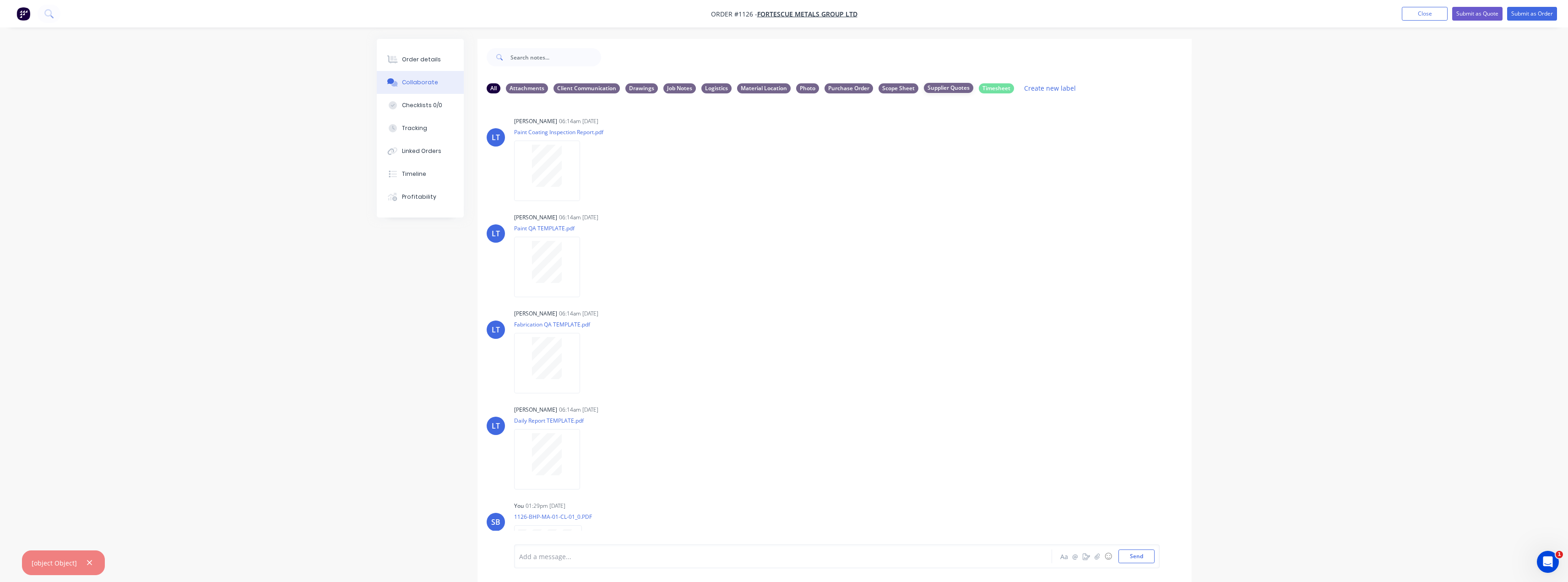
click at [938, 91] on div "Supplier Quotes" at bounding box center [948, 88] width 49 height 10
